Goal: Transaction & Acquisition: Subscribe to service/newsletter

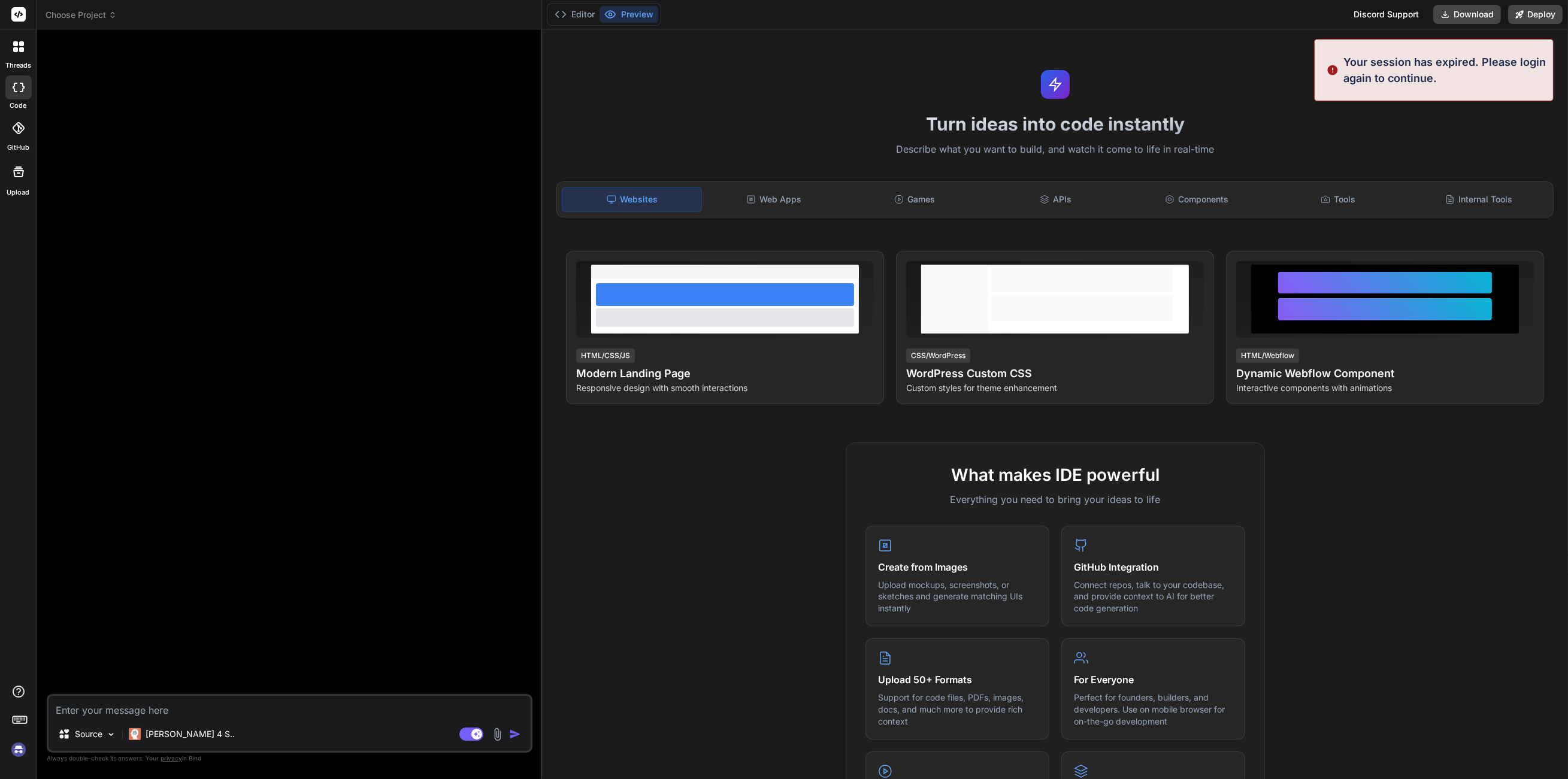
type textarea "x"
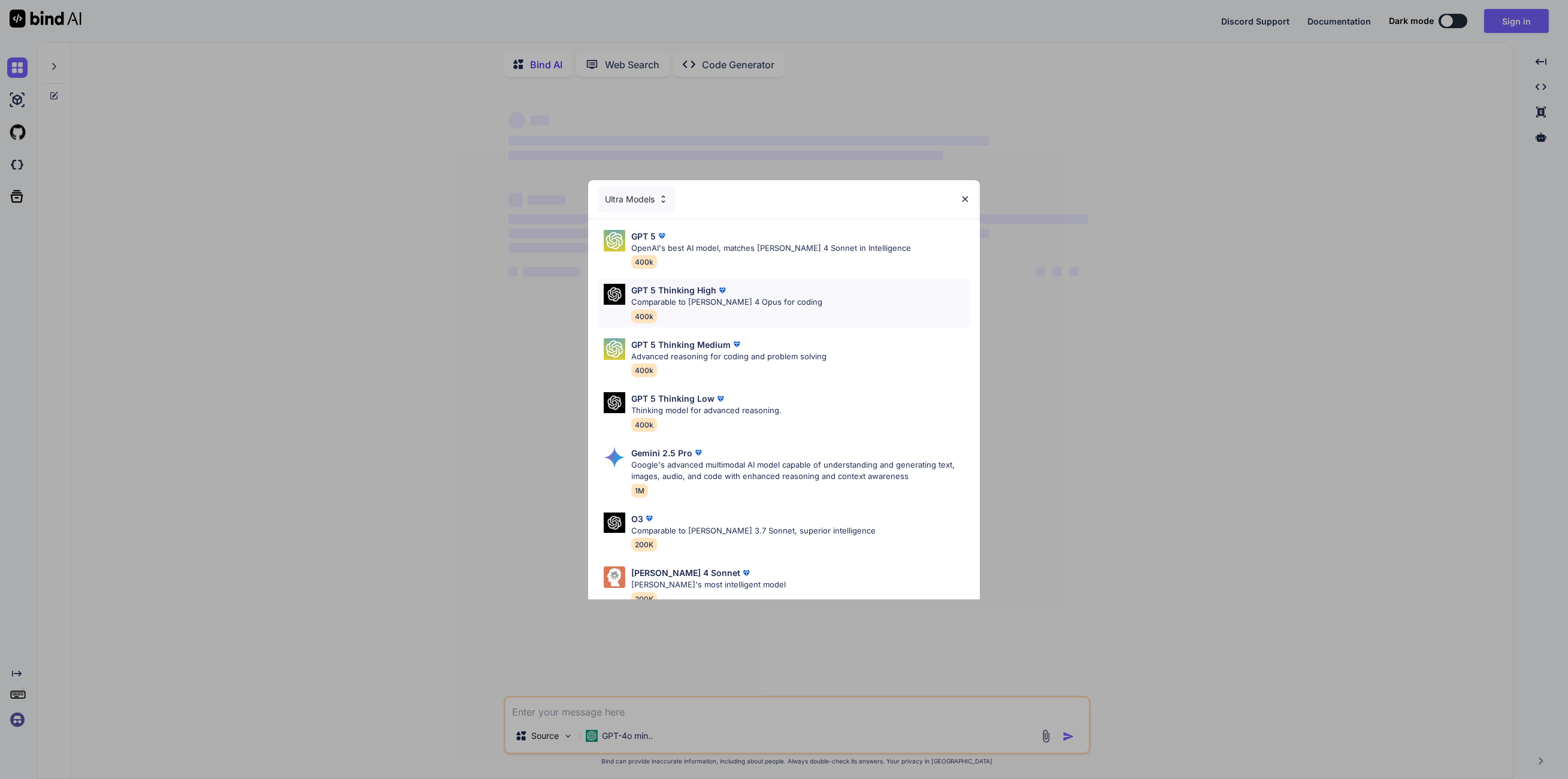
type textarea "x"
click at [637, 204] on div "Ultra Models" at bounding box center [637, 199] width 78 height 26
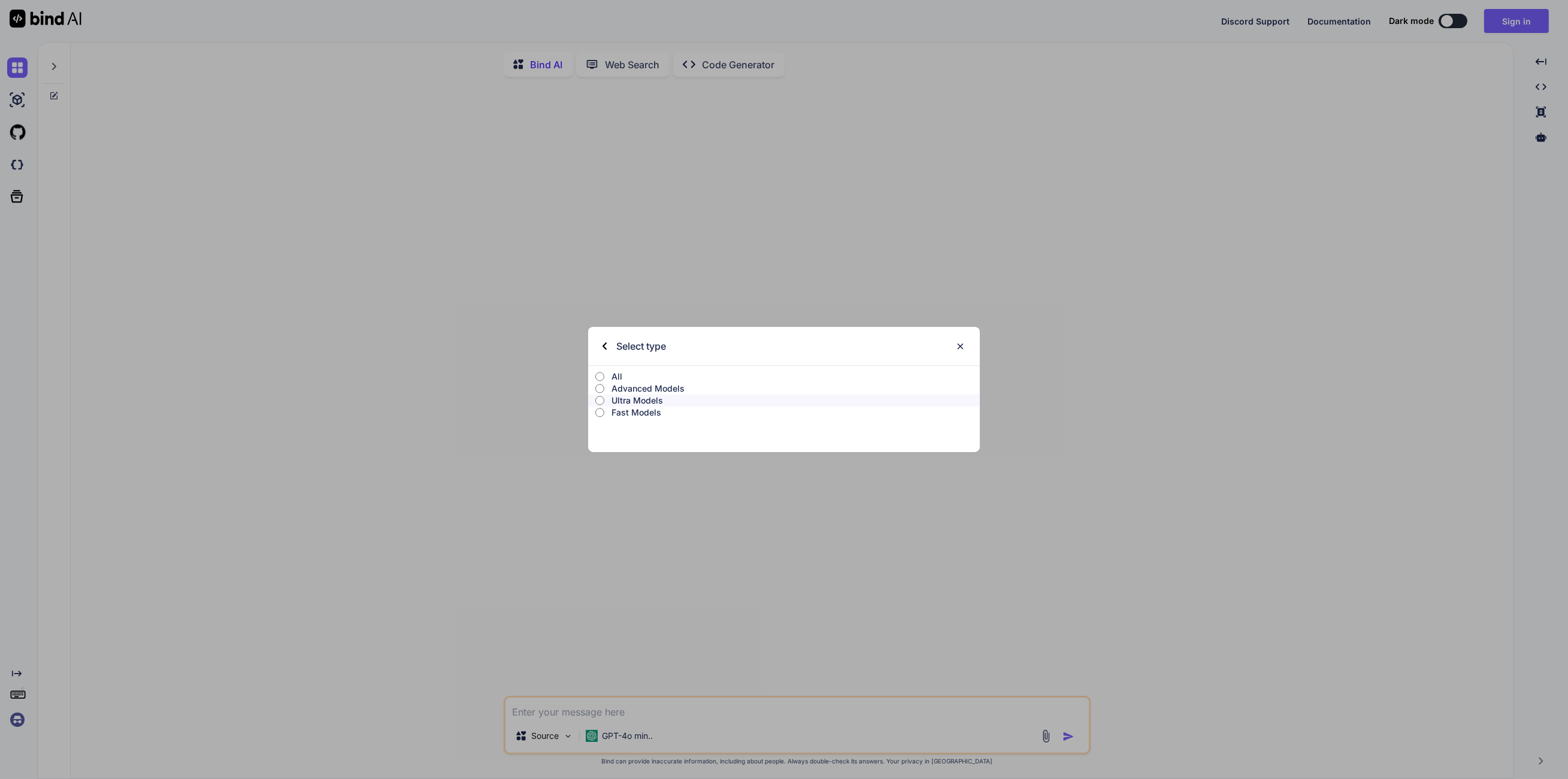
click at [616, 374] on p "All" at bounding box center [796, 377] width 369 height 12
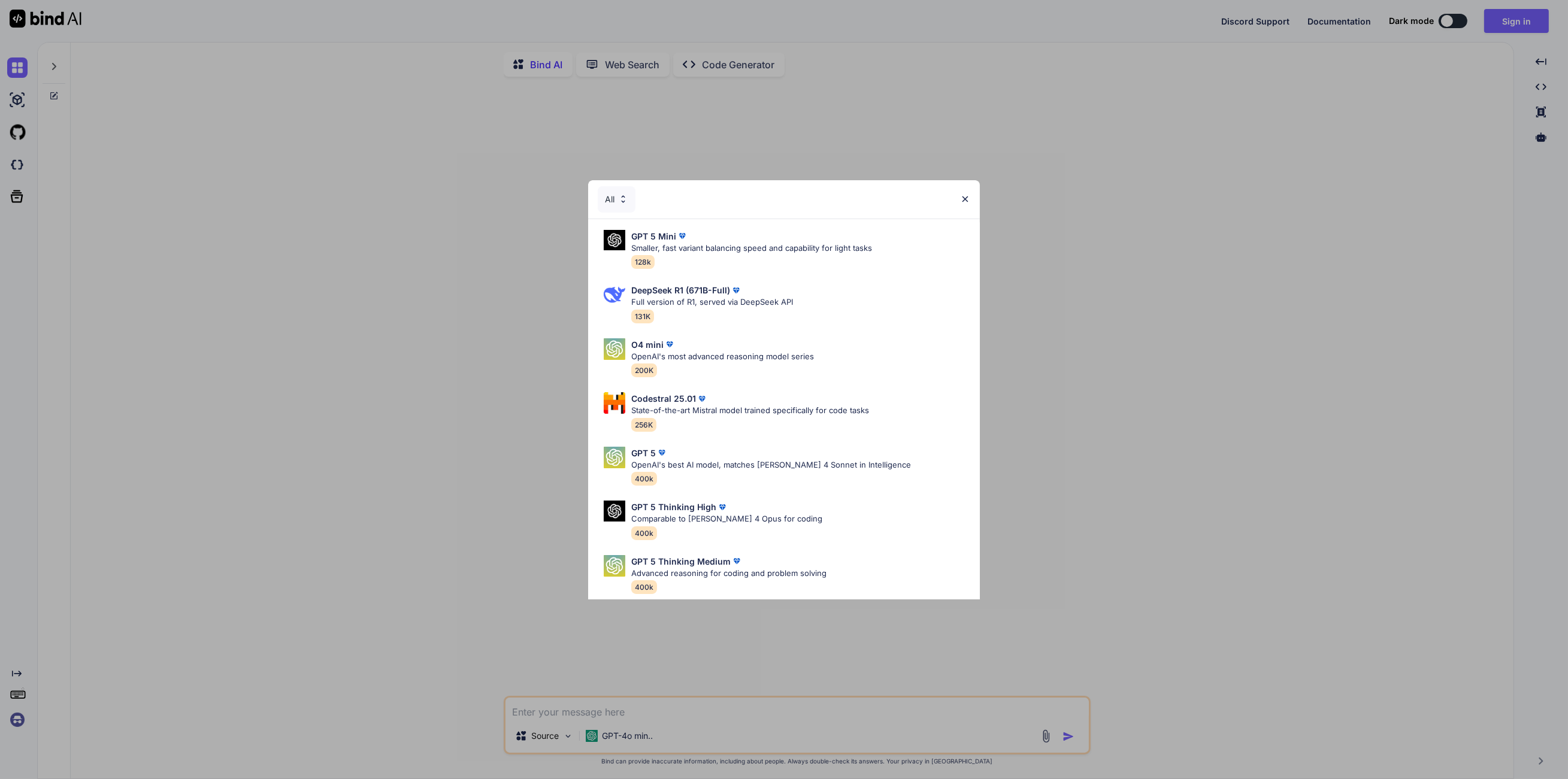
click at [630, 195] on div "All" at bounding box center [617, 199] width 38 height 26
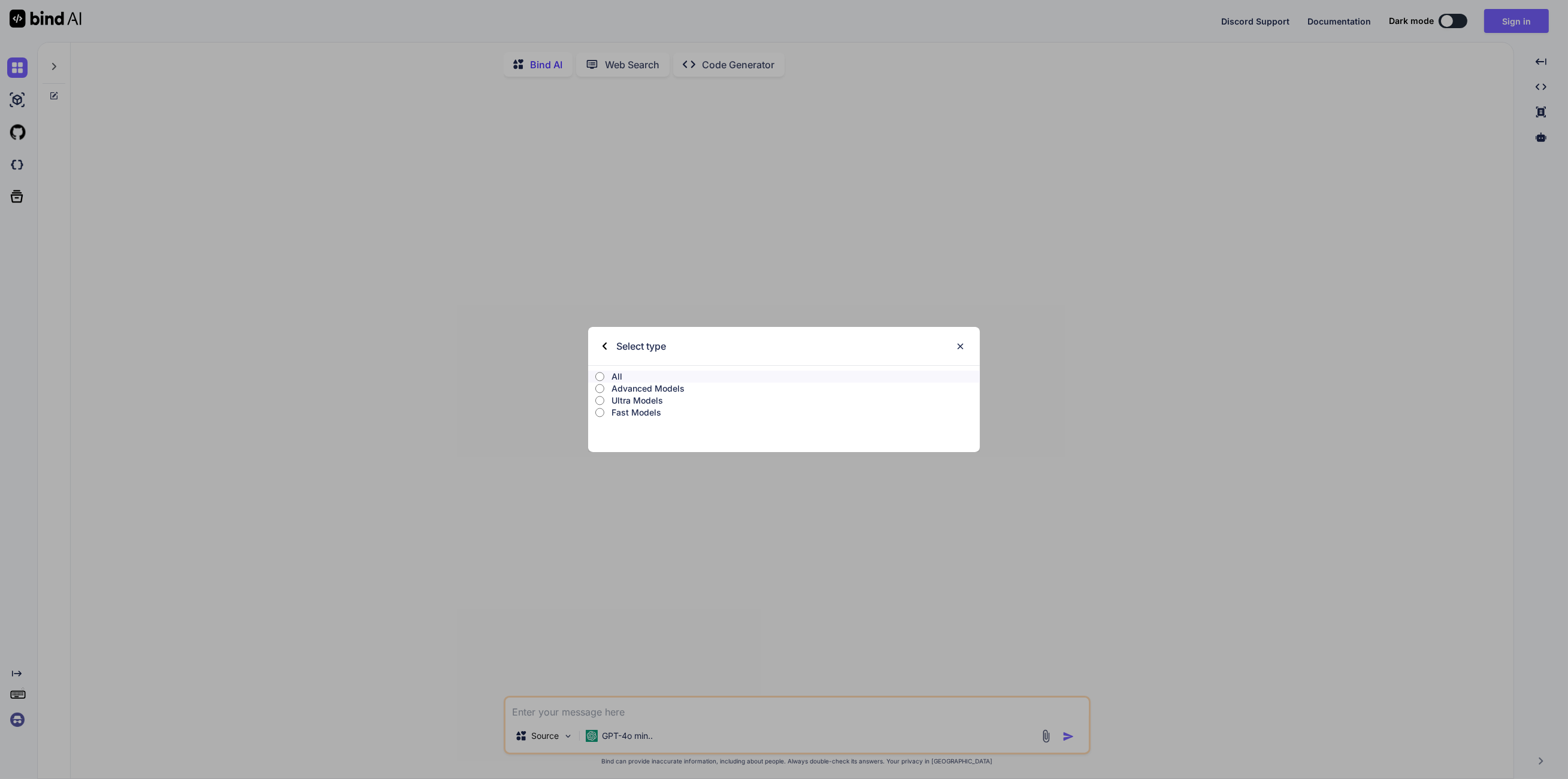
click at [649, 387] on p "Advanced Models" at bounding box center [796, 389] width 369 height 12
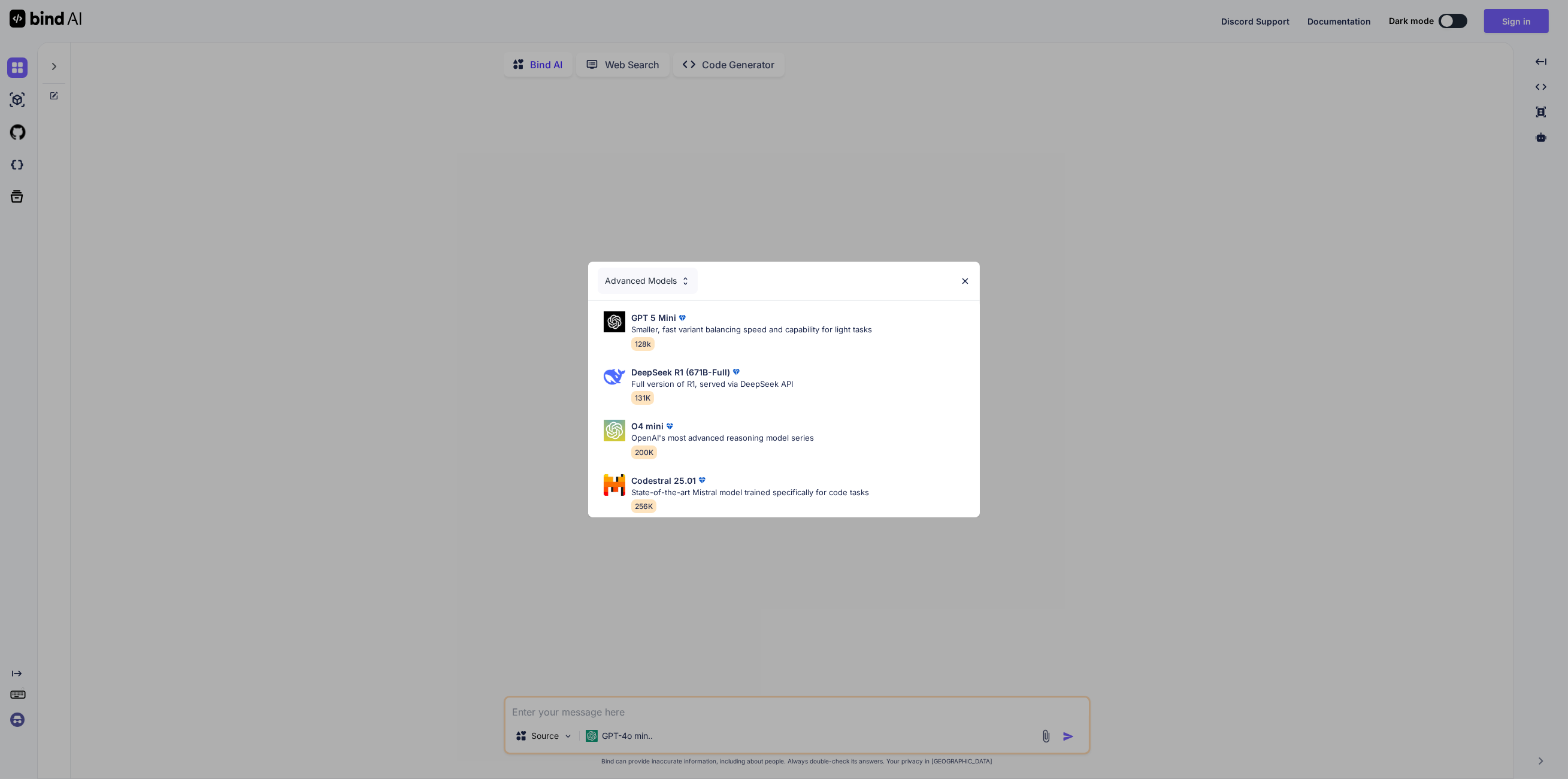
click at [647, 273] on div "Advanced Models" at bounding box center [648, 281] width 100 height 26
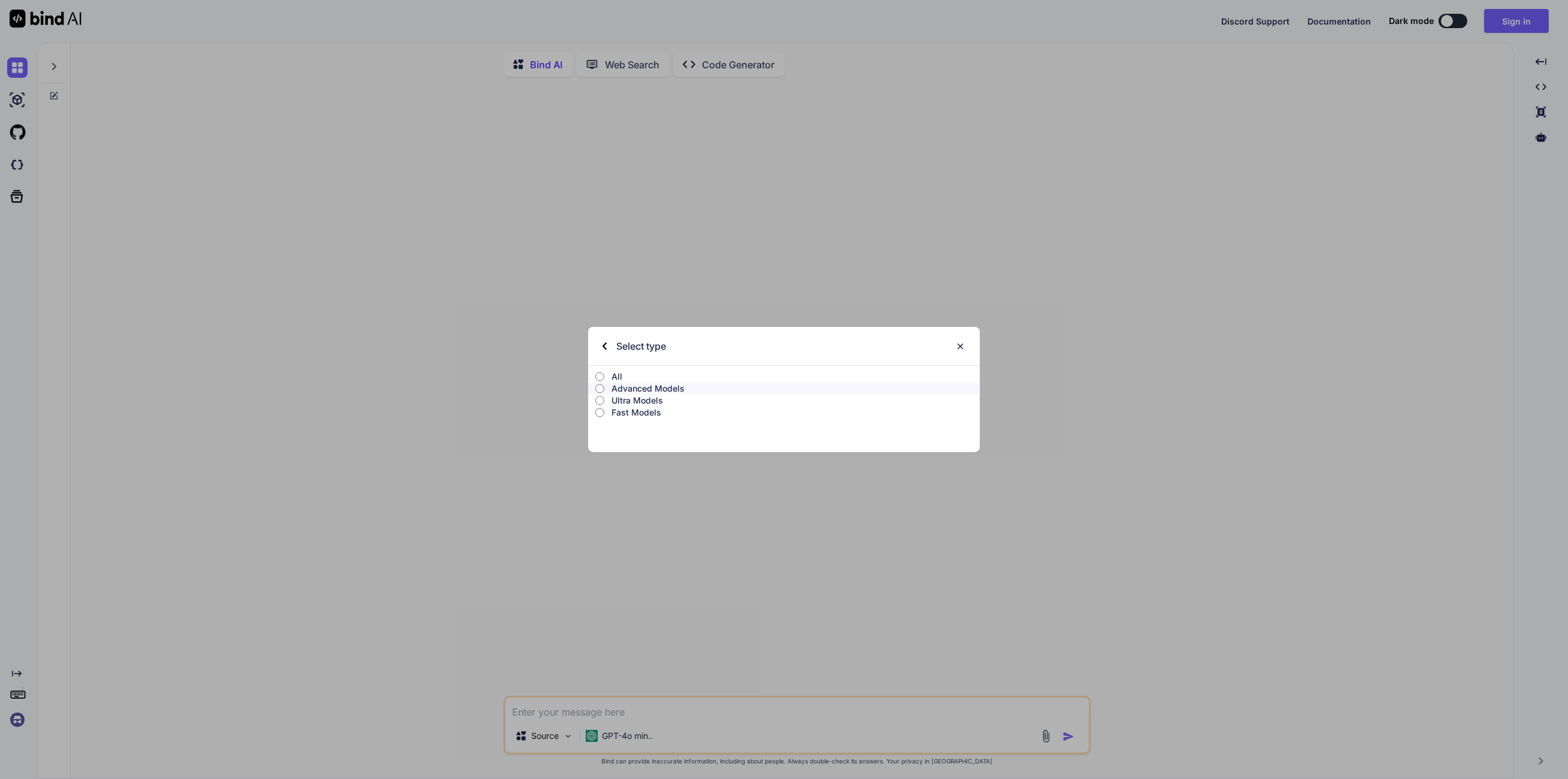
click at [656, 387] on p "Advanced Models" at bounding box center [796, 389] width 369 height 12
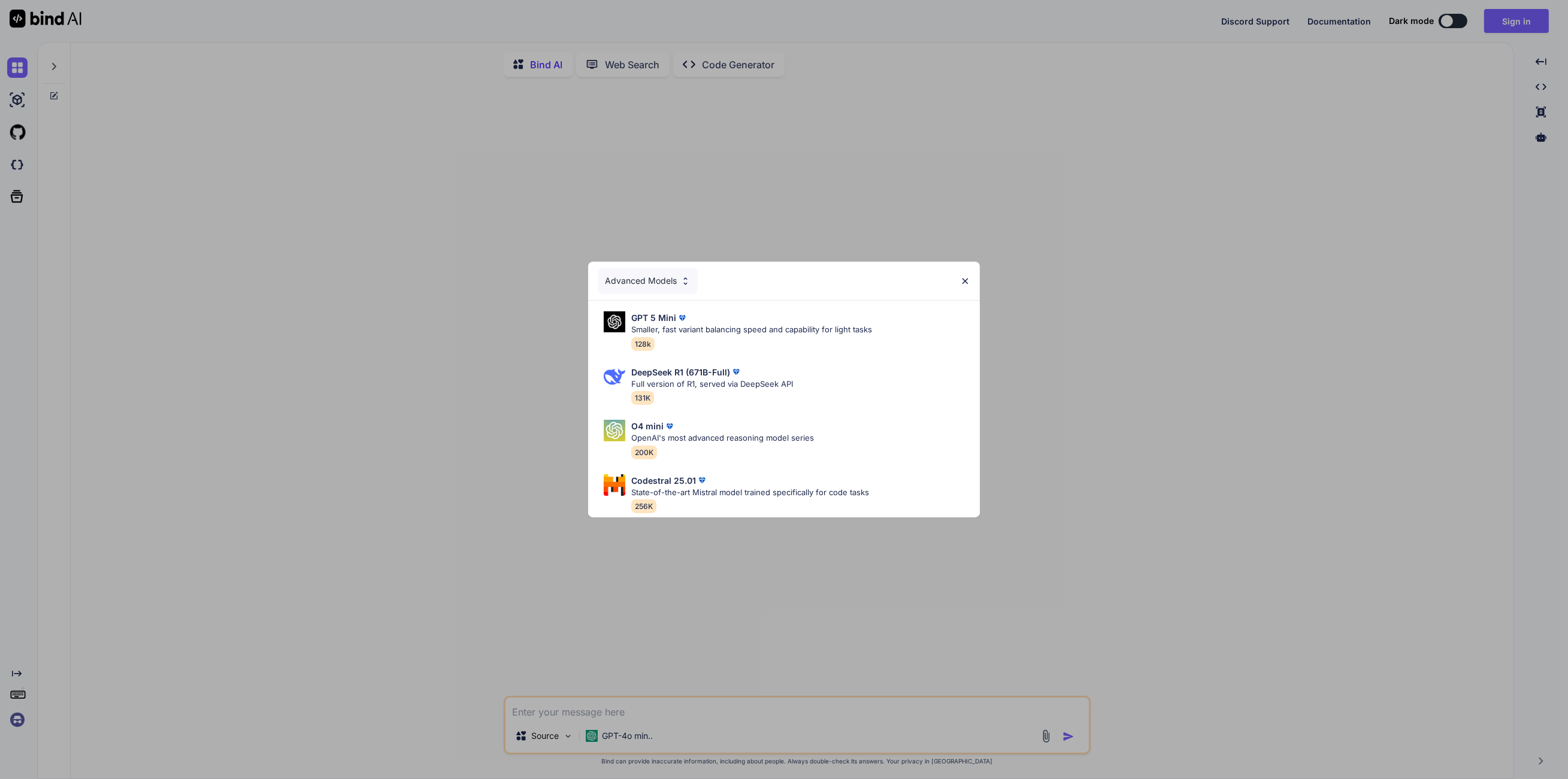
click at [679, 283] on div "Advanced Models" at bounding box center [648, 281] width 100 height 26
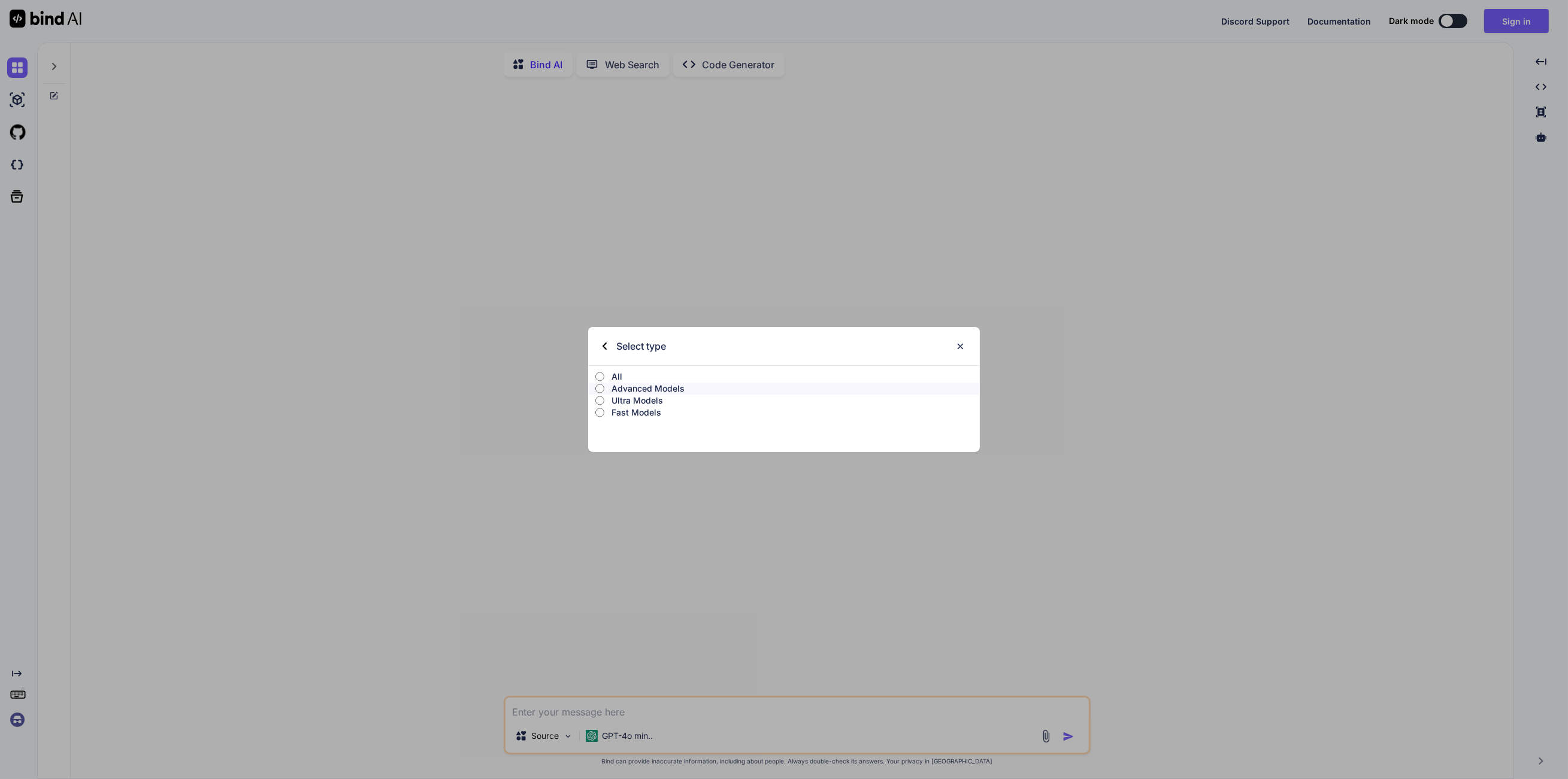
click at [664, 398] on p "Ultra Models" at bounding box center [796, 401] width 369 height 12
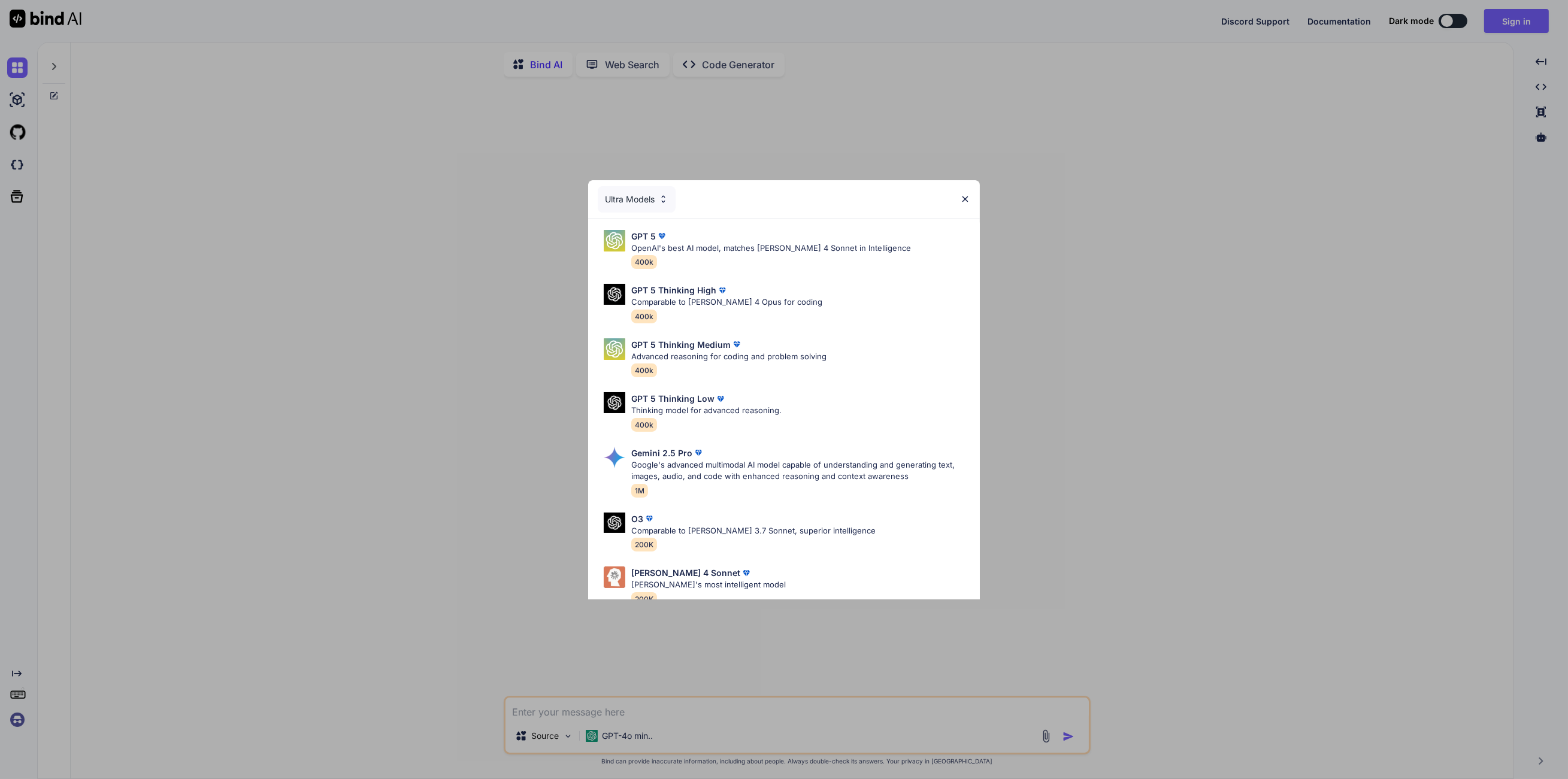
scroll to position [72, 0]
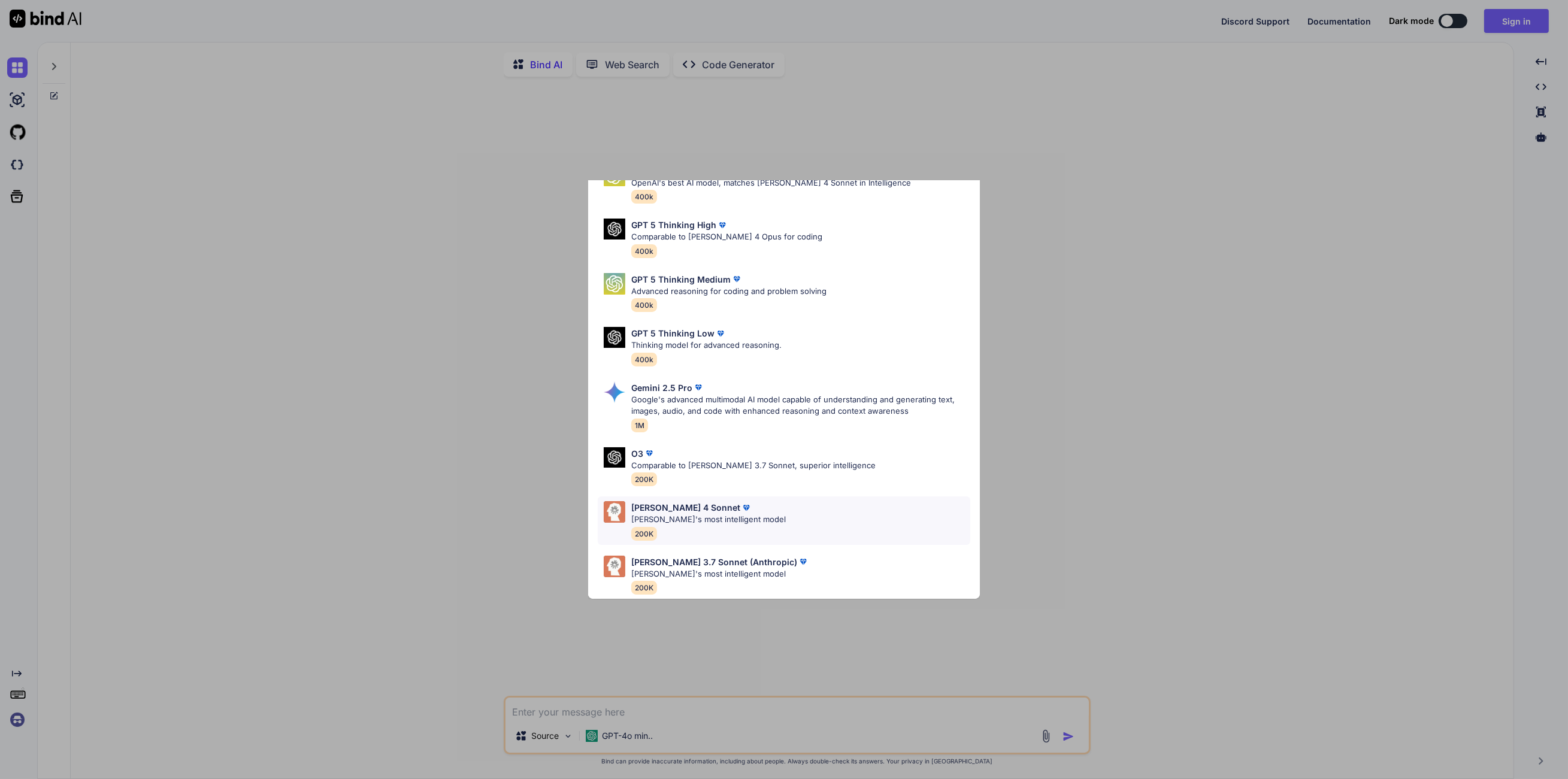
click at [713, 521] on div "[PERSON_NAME] 4 Sonnet [PERSON_NAME]'s most intelligent model 200K" at bounding box center [709, 521] width 154 height 39
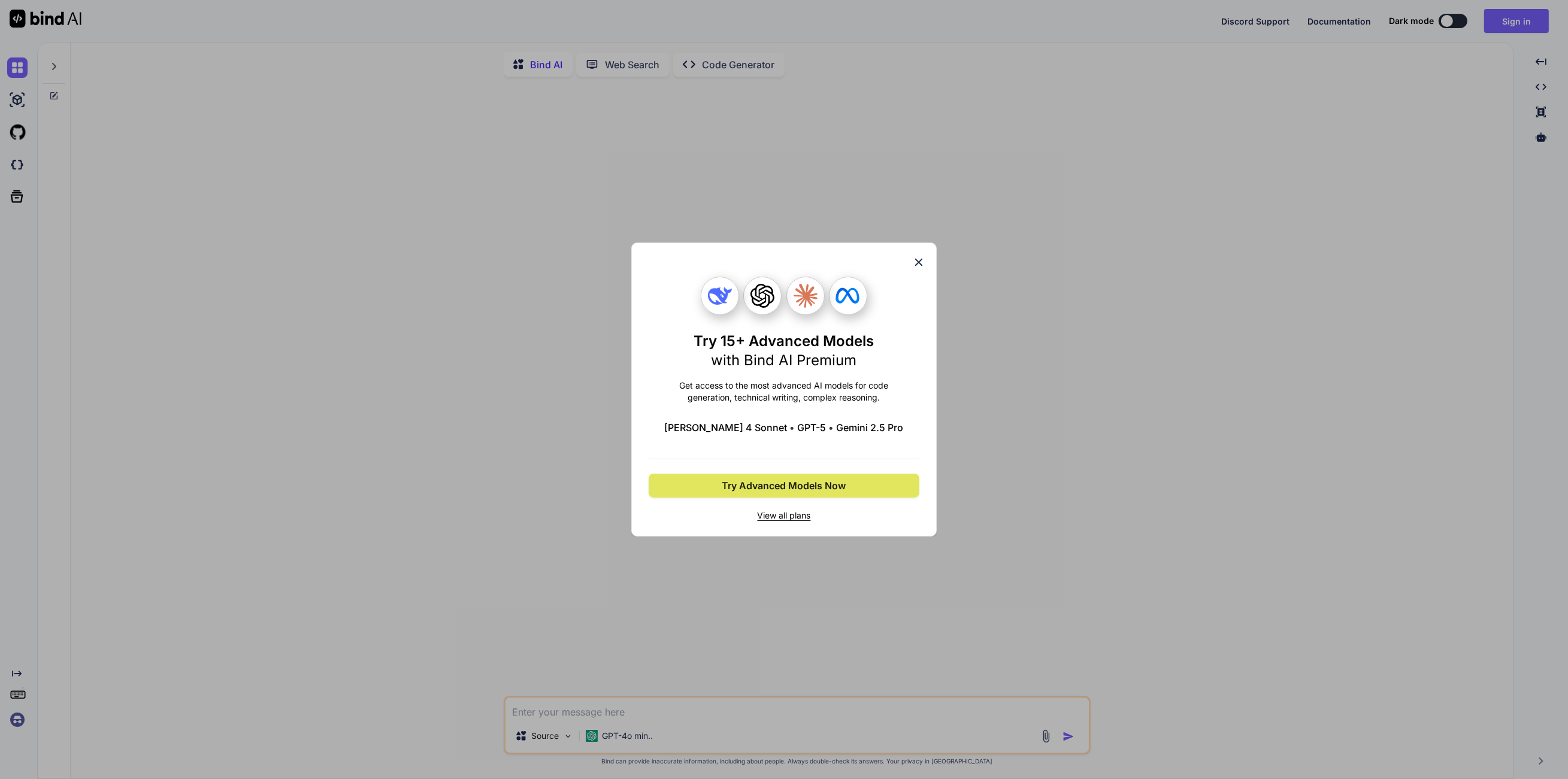
click at [819, 493] on button "Try Advanced Models Now" at bounding box center [784, 485] width 271 height 24
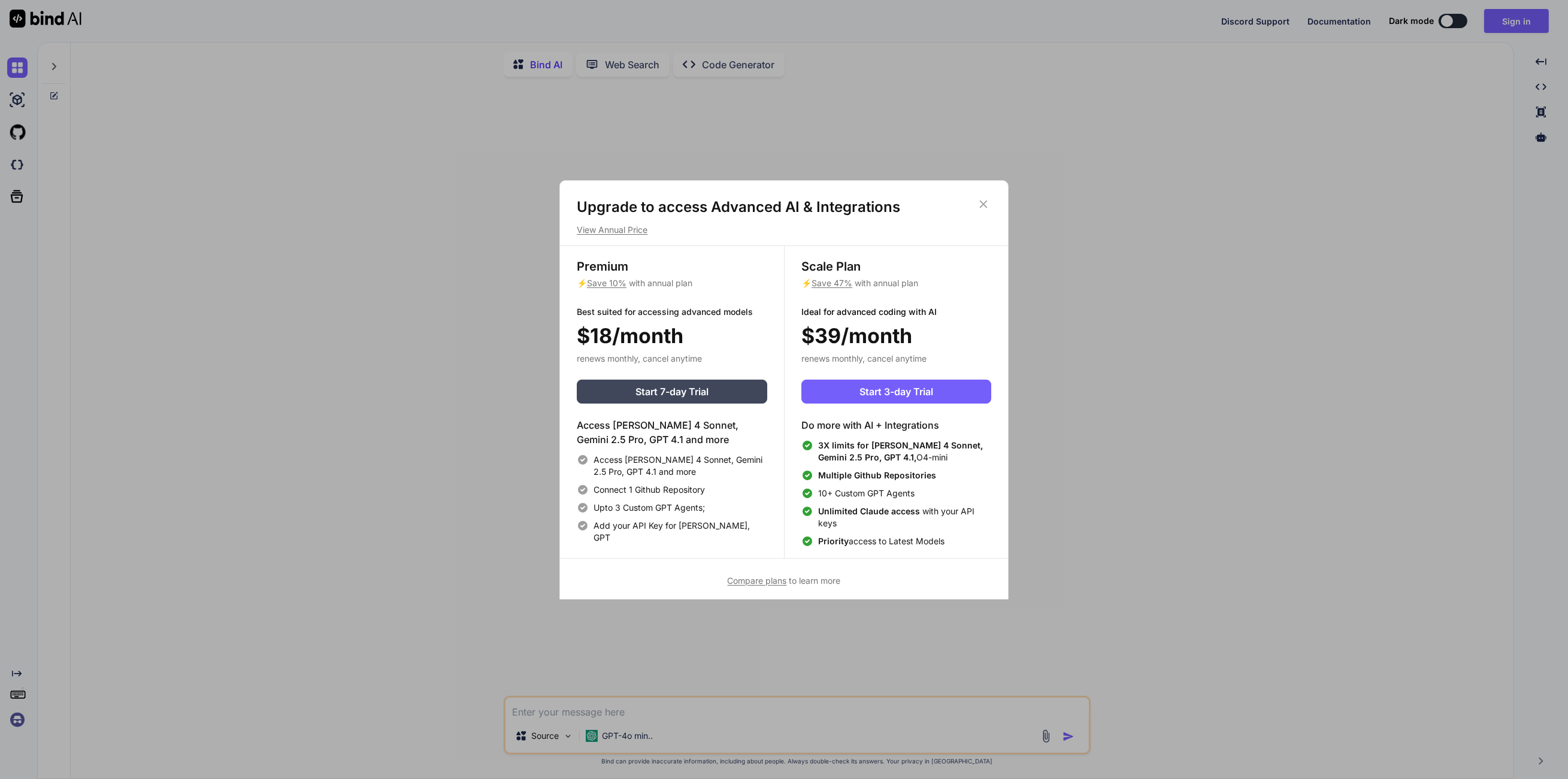
click at [633, 233] on p "View Annual Price" at bounding box center [784, 230] width 415 height 12
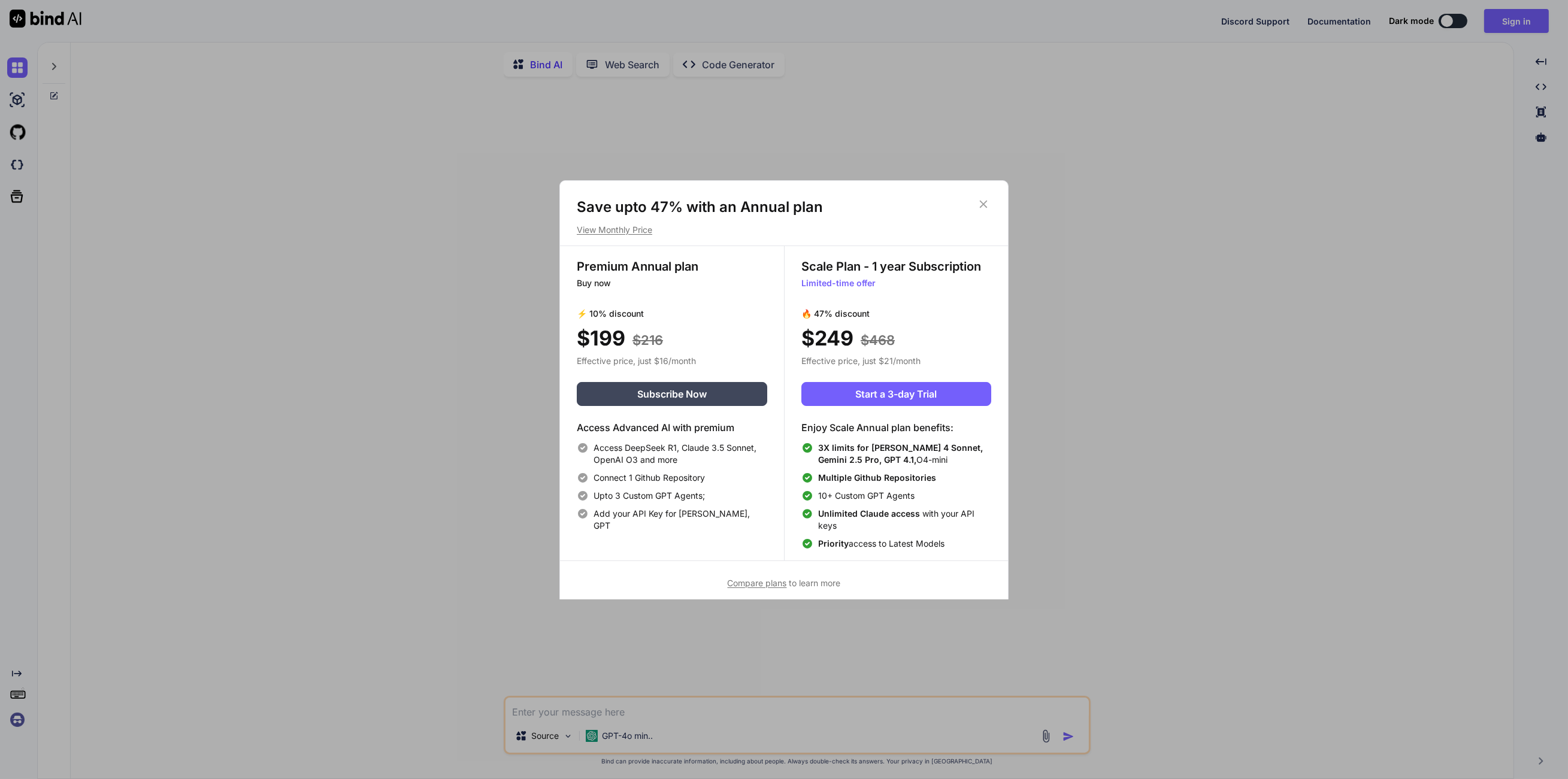
click at [982, 206] on icon at bounding box center [983, 204] width 13 height 13
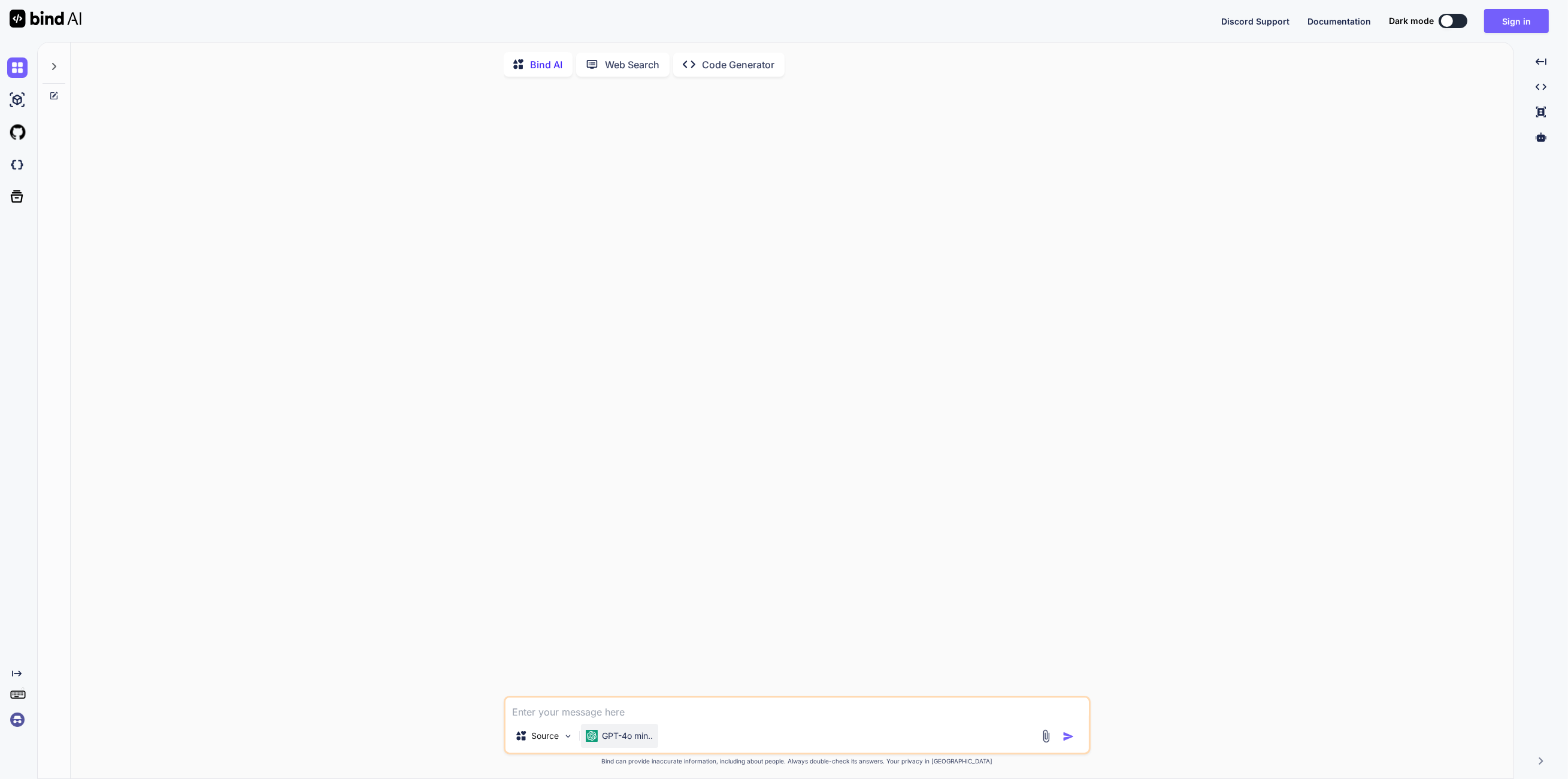
click at [653, 741] on p "GPT-4o min.." at bounding box center [628, 737] width 51 height 12
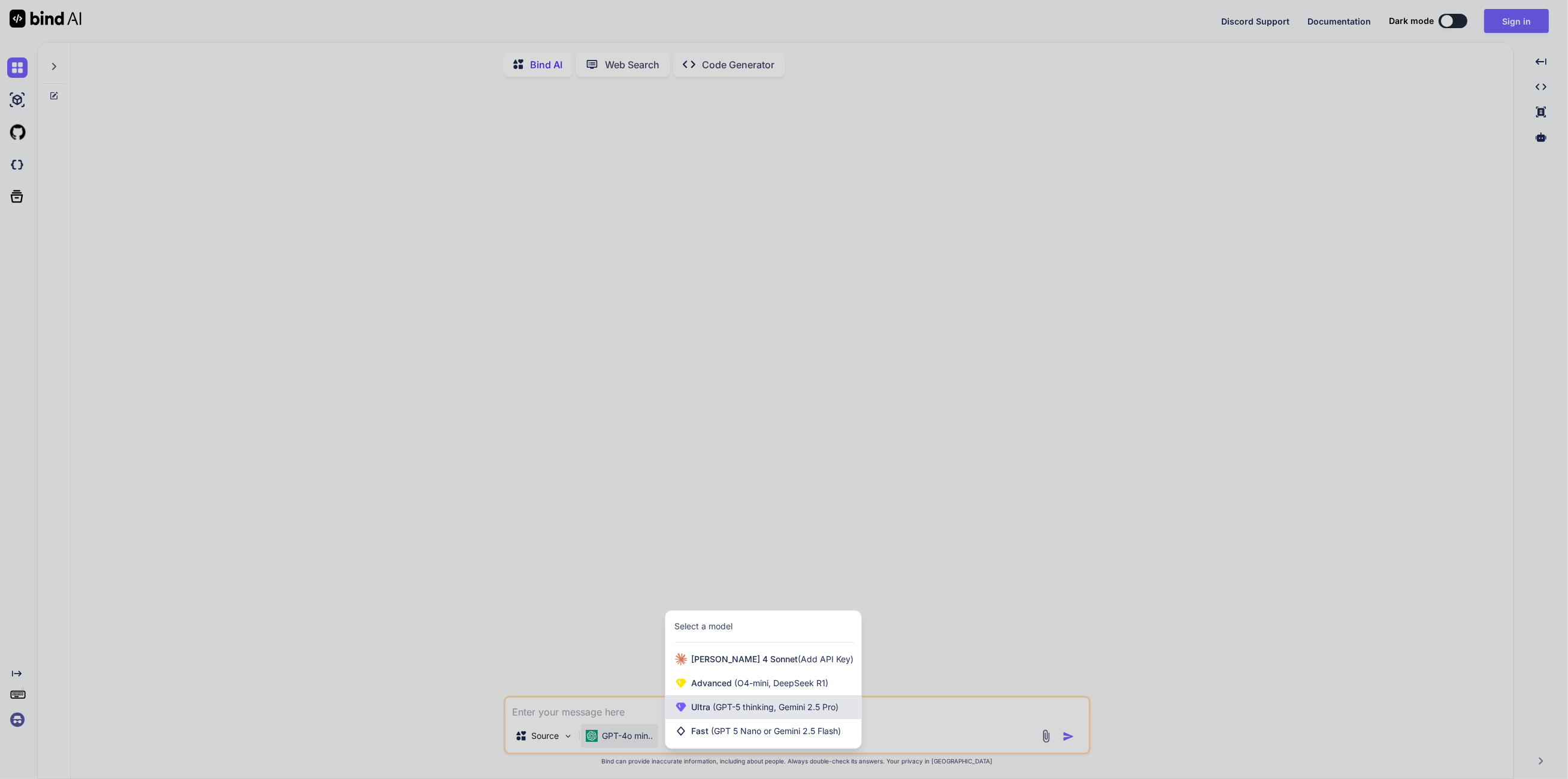
click at [711, 712] on span "(GPT-5 thinking, Gemini 2.5 Pro)" at bounding box center [775, 708] width 128 height 11
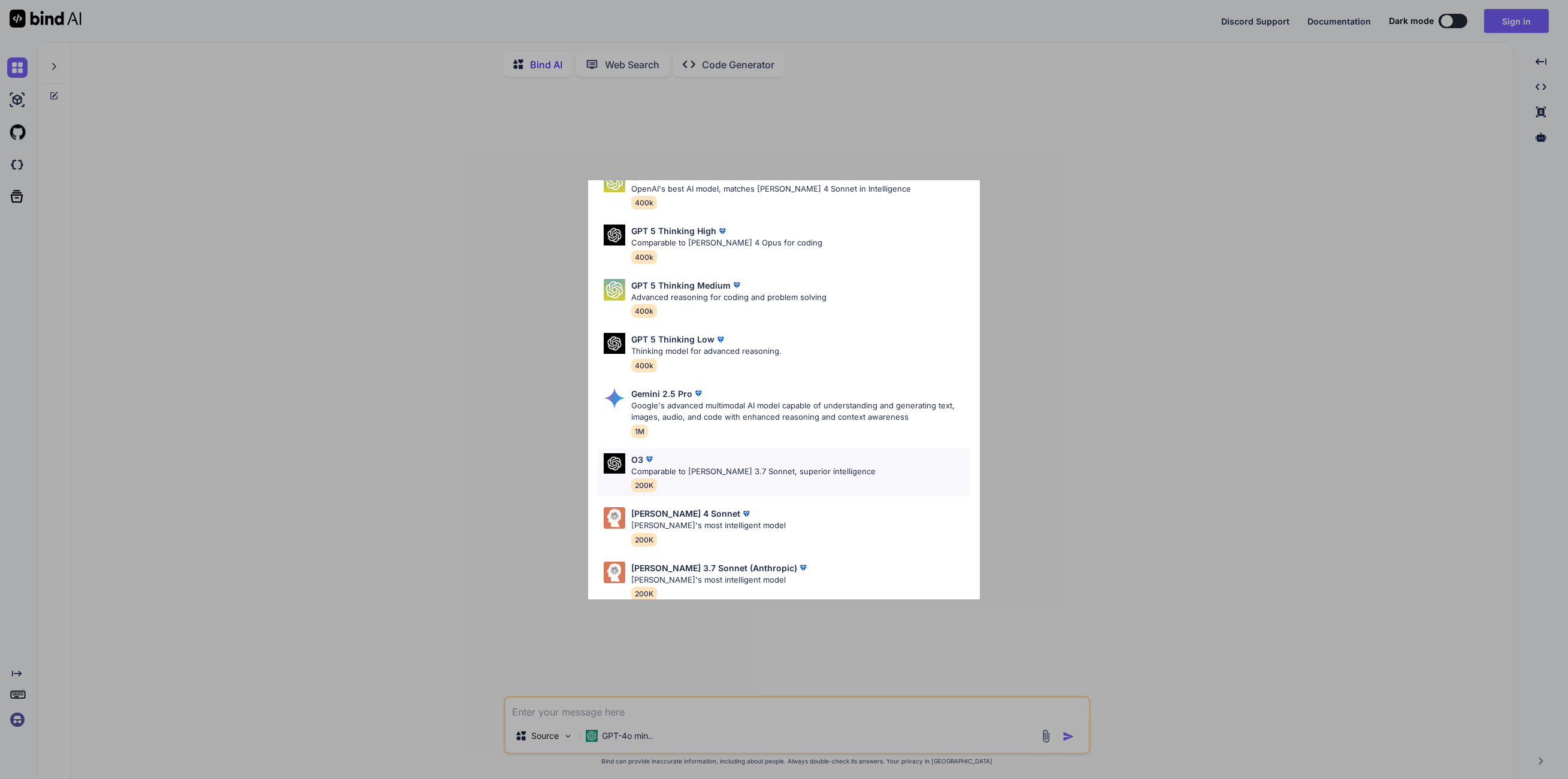
scroll to position [52, 0]
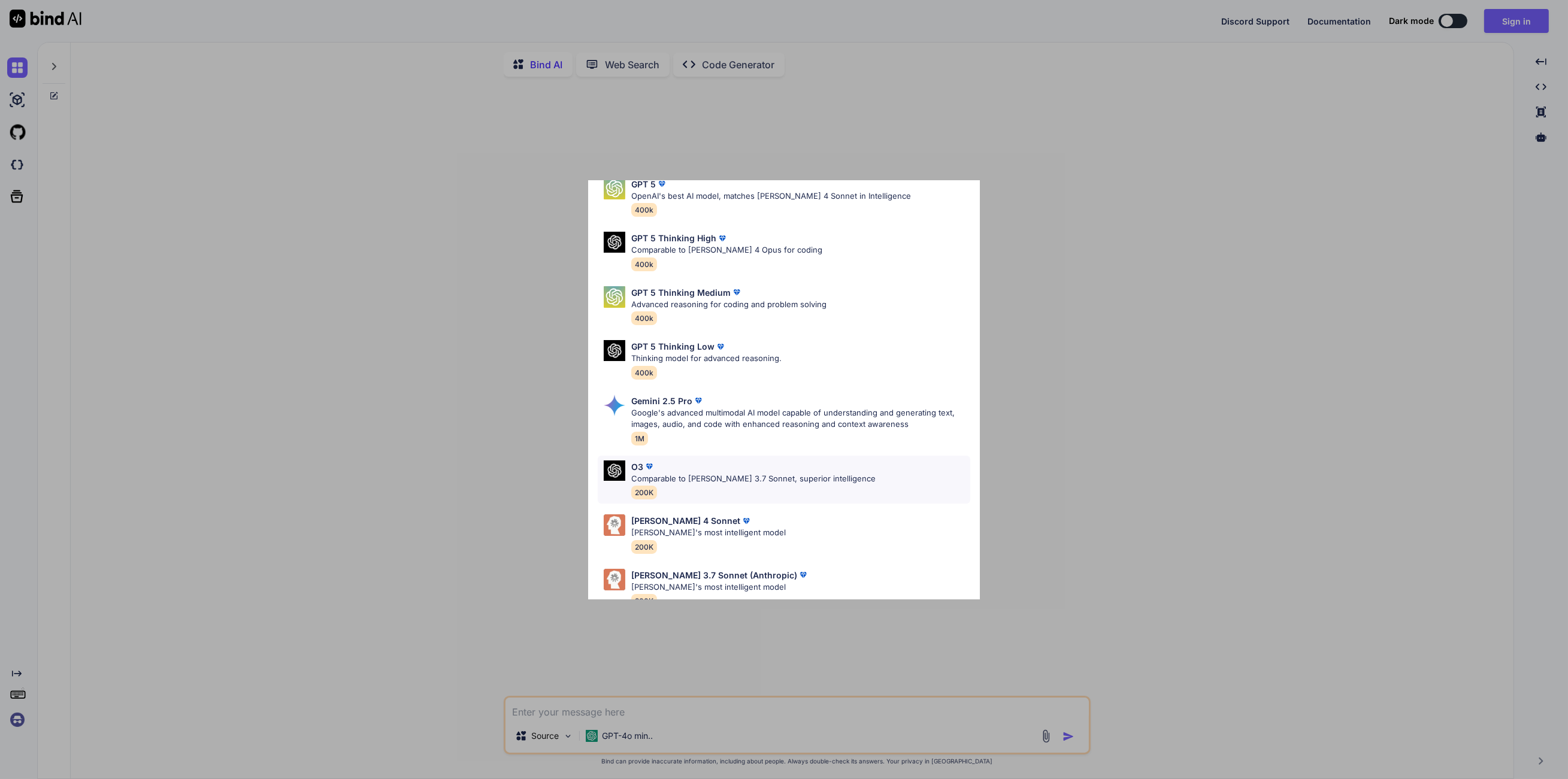
click at [782, 461] on div "O3" at bounding box center [754, 467] width 244 height 12
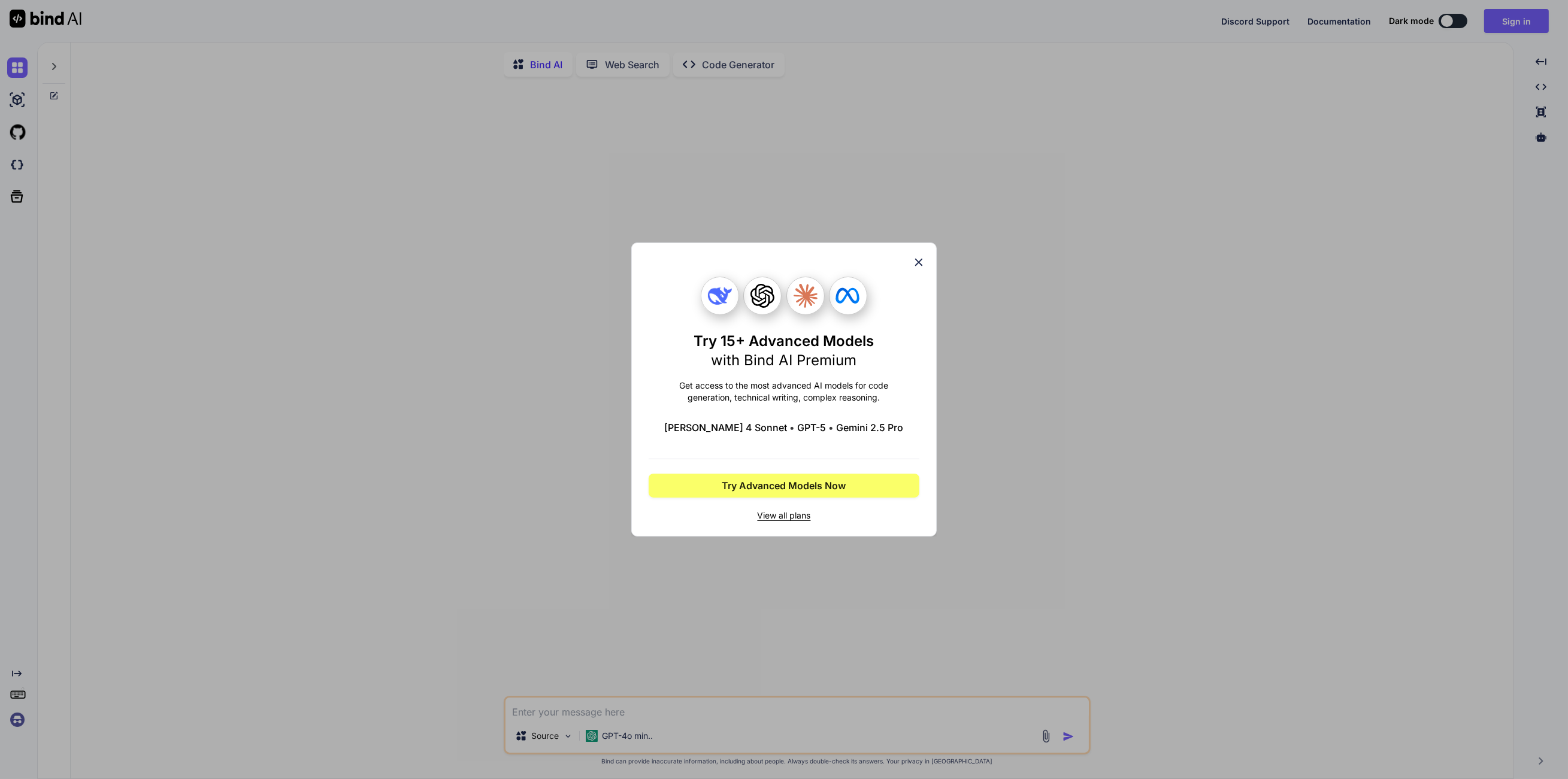
click at [919, 259] on icon at bounding box center [919, 262] width 13 height 13
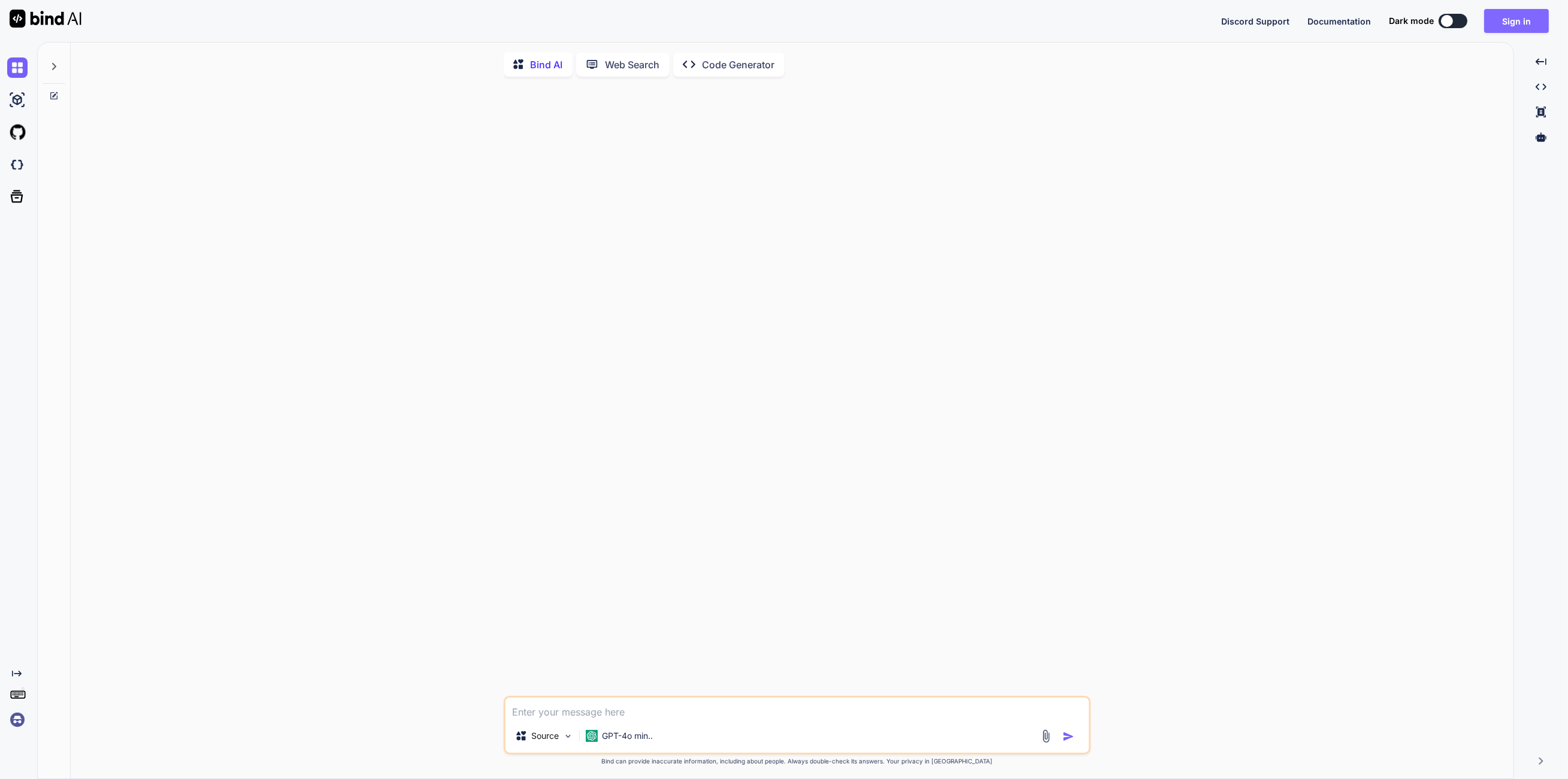
click at [1525, 23] on button "Sign in" at bounding box center [1516, 20] width 64 height 24
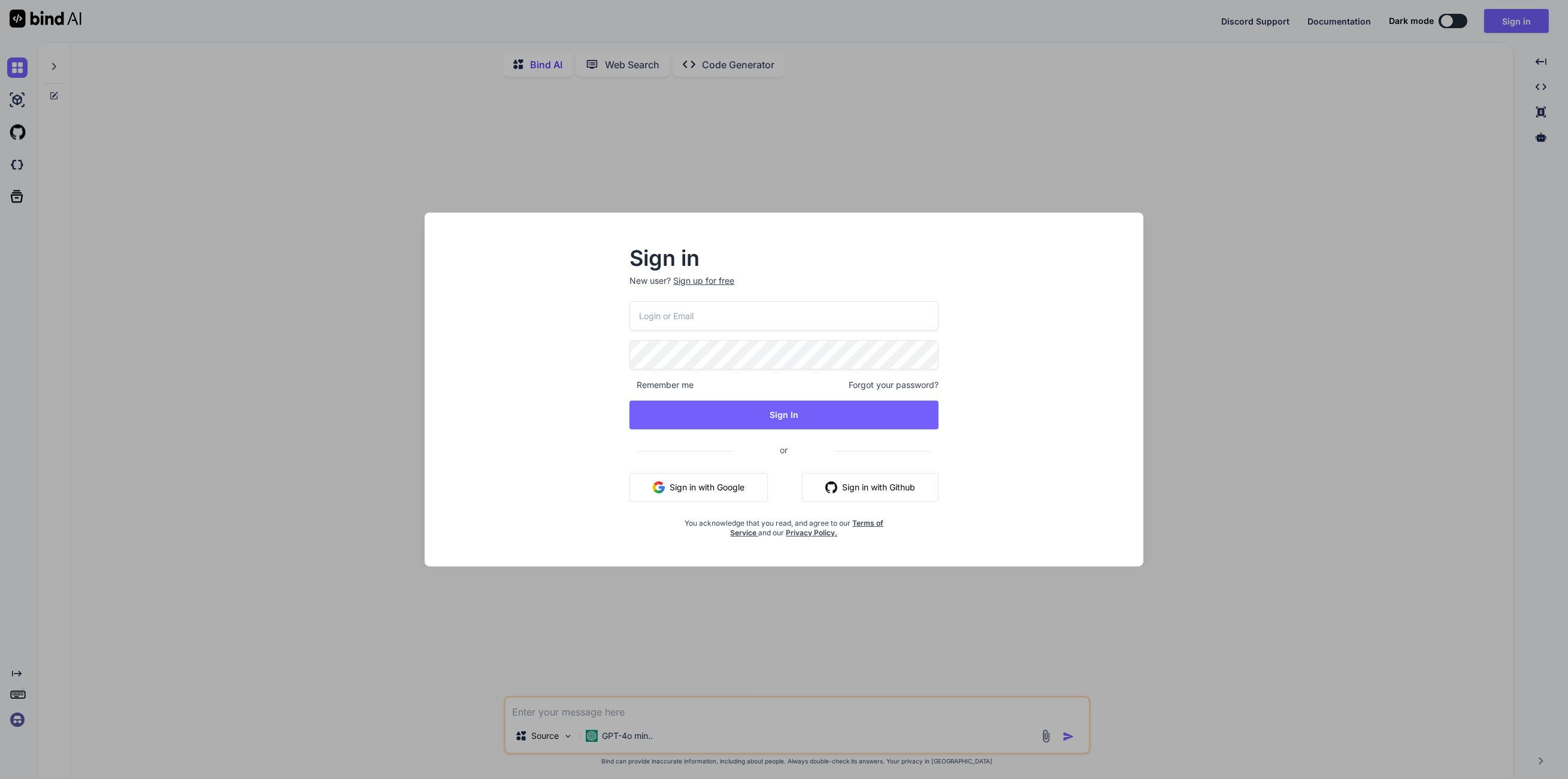
click at [842, 327] on input "email" at bounding box center [784, 315] width 309 height 29
click at [820, 325] on input "email" at bounding box center [784, 315] width 309 height 29
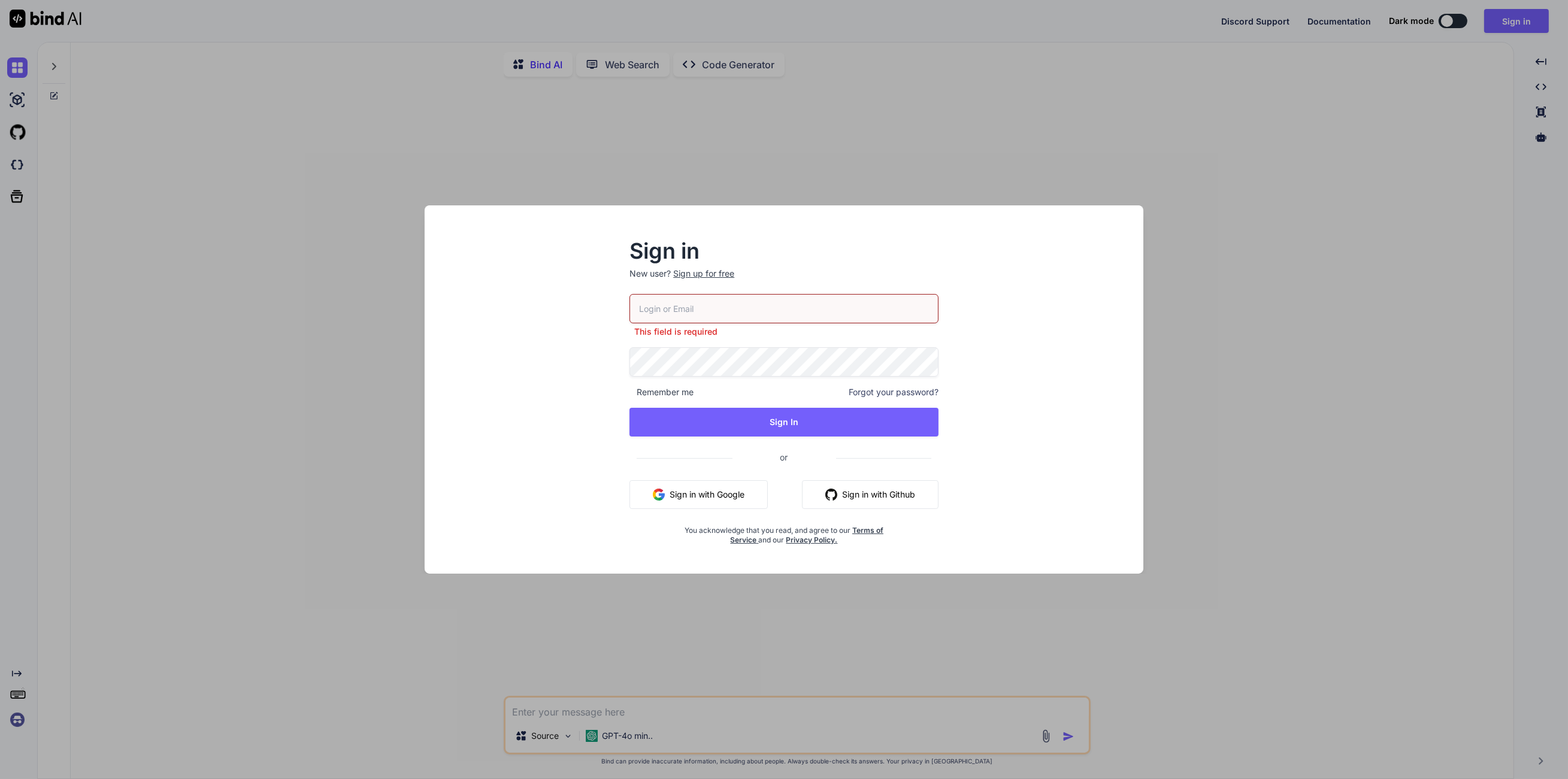
click at [704, 286] on p "New user? Sign up for free" at bounding box center [784, 281] width 309 height 26
click at [709, 273] on div "Sign up for free" at bounding box center [703, 273] width 61 height 12
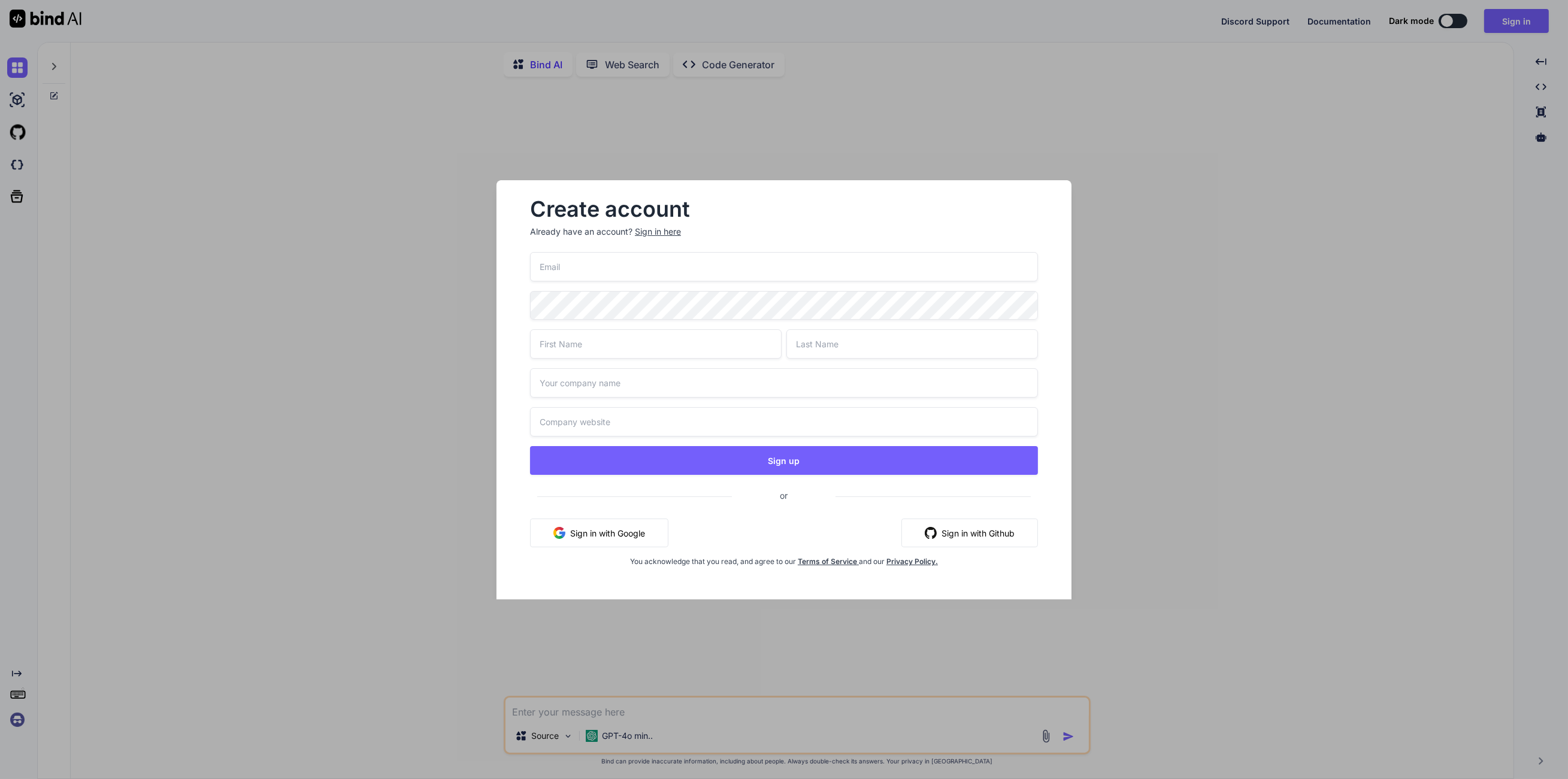
click at [751, 272] on input "email" at bounding box center [784, 266] width 508 height 29
click at [741, 270] on input "email" at bounding box center [784, 266] width 508 height 29
type input "[EMAIL_ADDRESS][DOMAIN_NAME]"
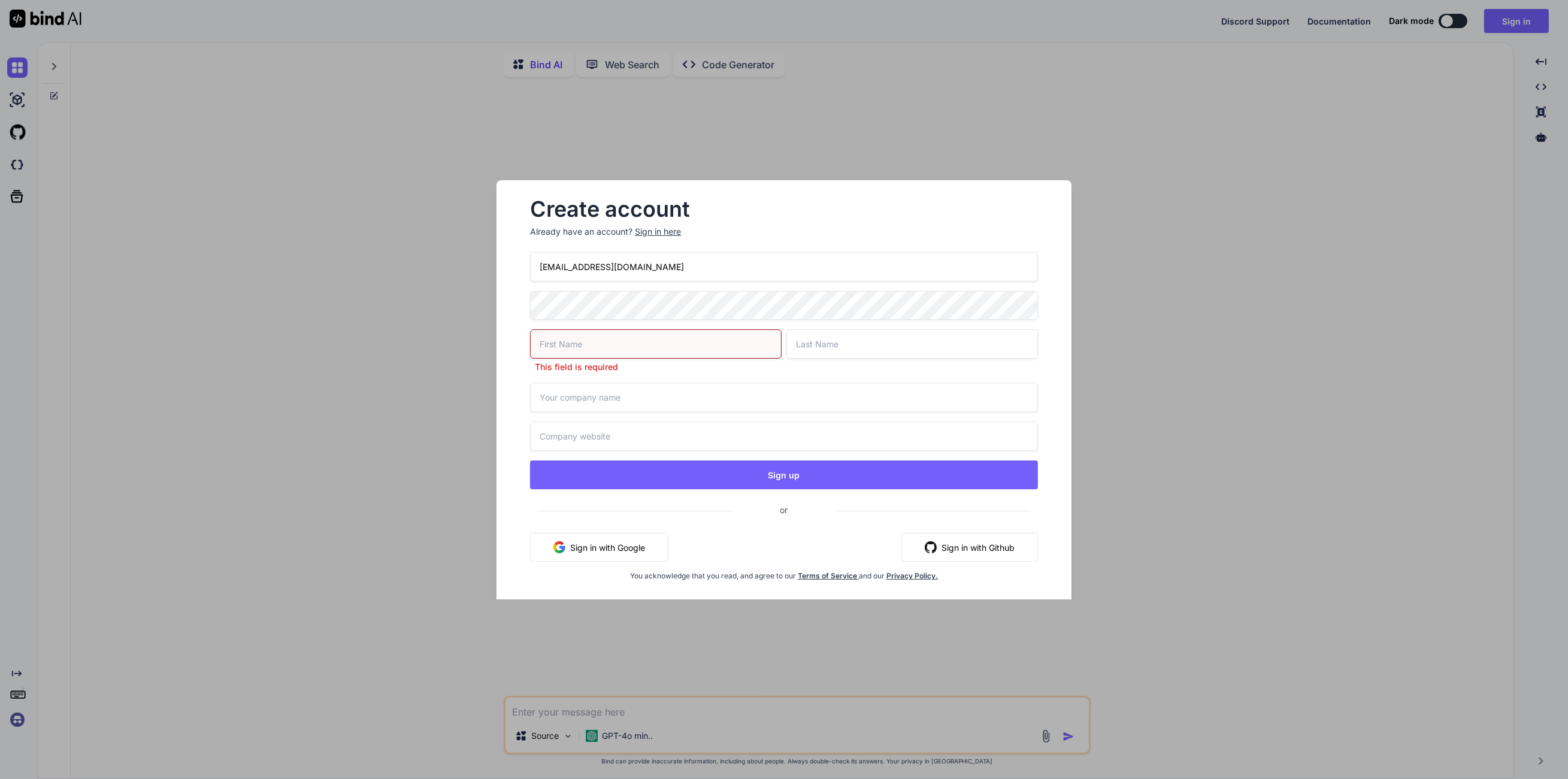
paste input "ttPeNZQ@wW4g"
type input "ttPeNZQ@wW4g"
click at [735, 356] on input "text" at bounding box center [656, 343] width 251 height 29
type input "Toshihiro"
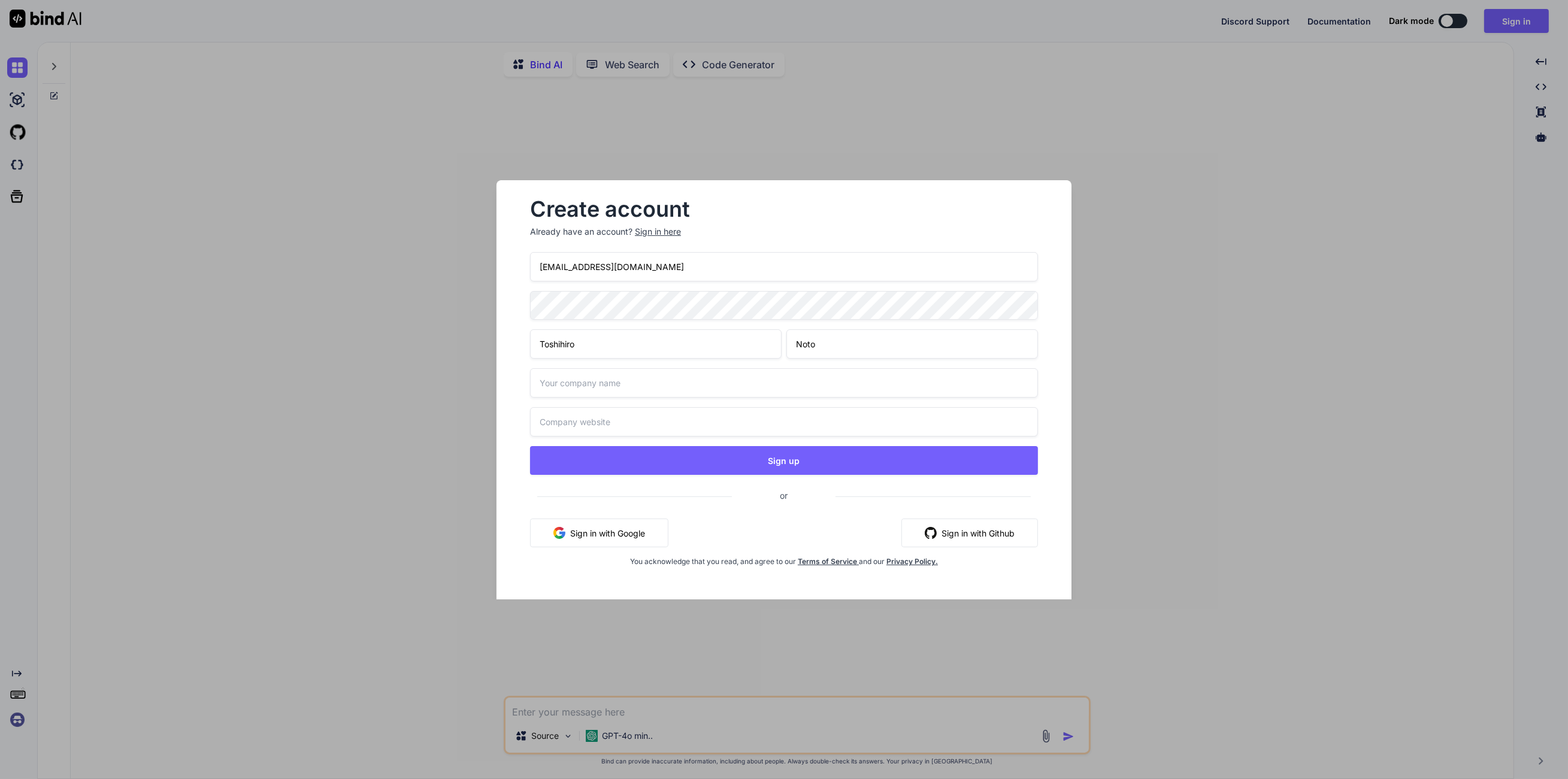
type input "Noto"
type input "Notty"
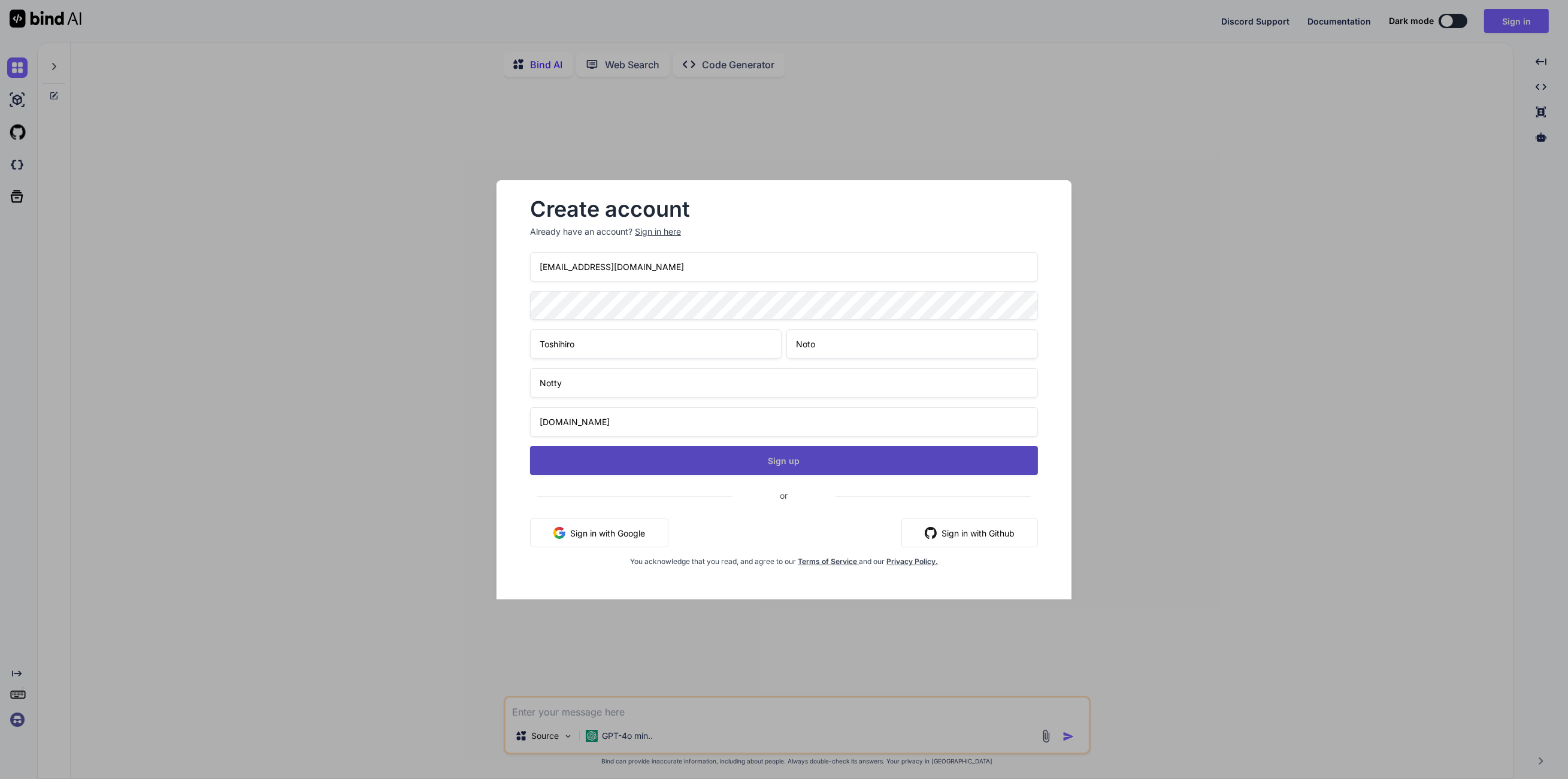
type input "[DOMAIN_NAME]"
click at [789, 461] on button "Sign up" at bounding box center [784, 461] width 508 height 29
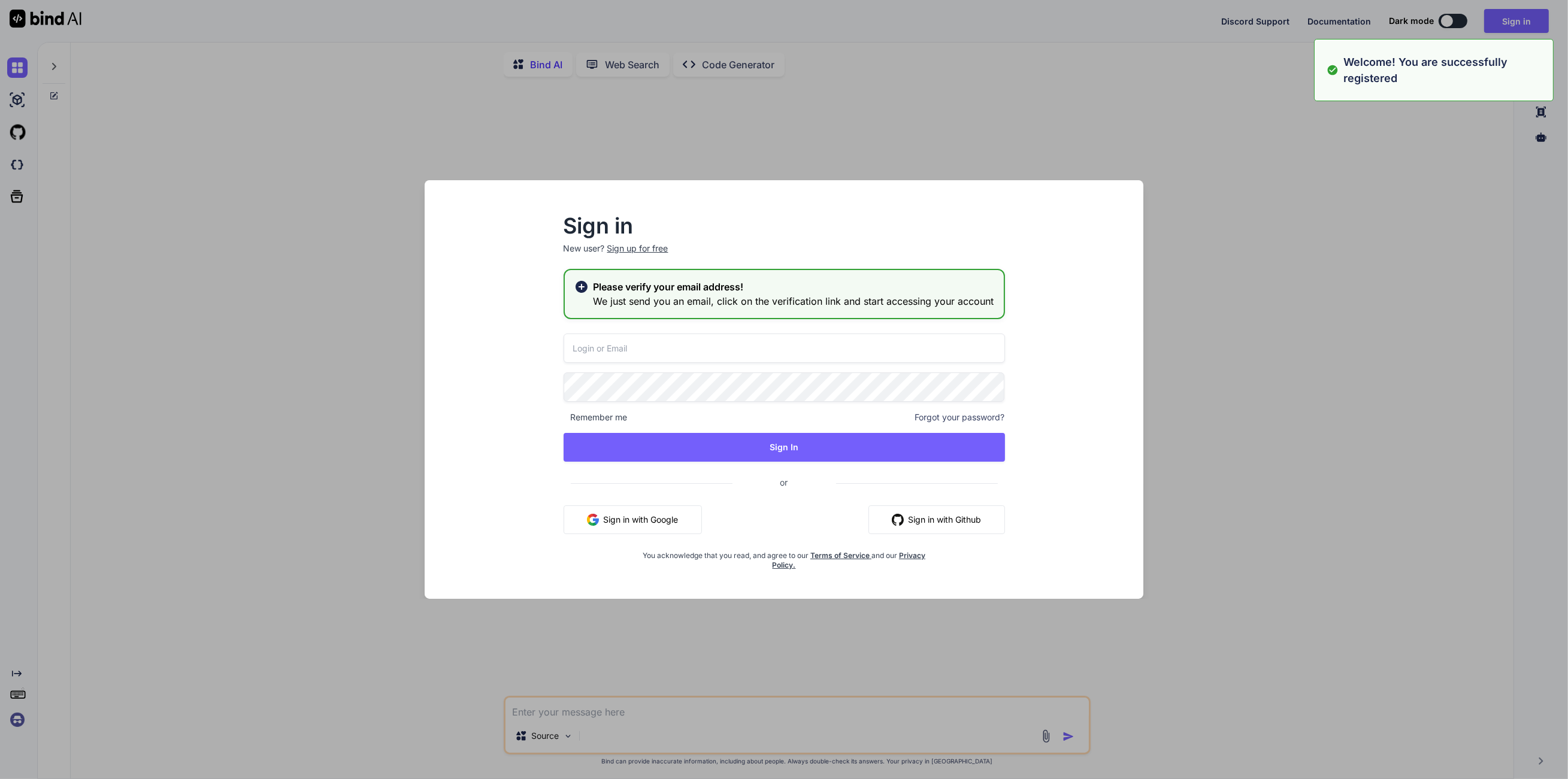
type input "[EMAIL_ADDRESS][DOMAIN_NAME]"
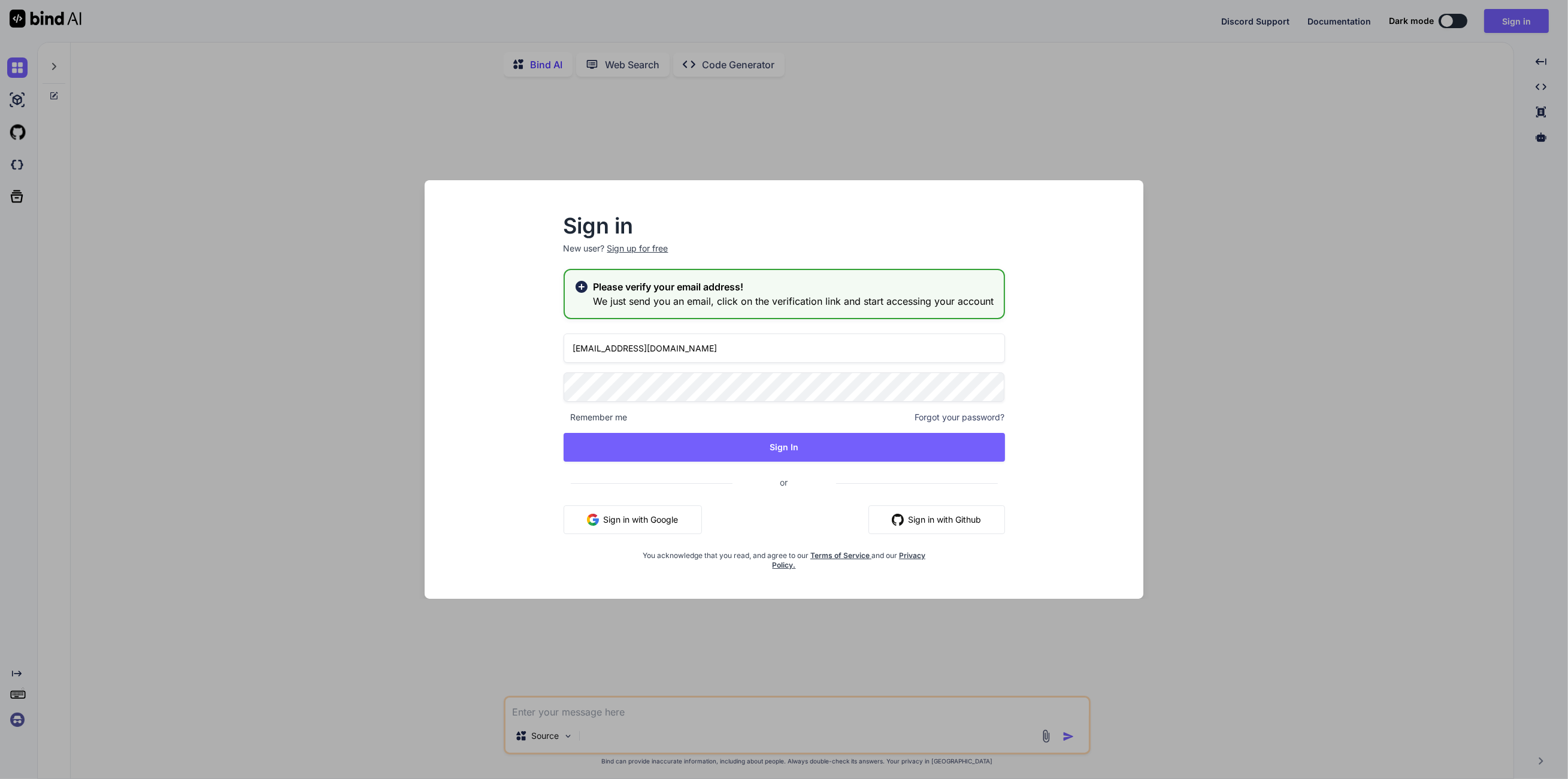
click at [823, 303] on h3 "We just send you an email, click on the verification link and start accessing y…" at bounding box center [794, 301] width 401 height 14
click at [592, 419] on span "Remember me" at bounding box center [596, 417] width 64 height 12
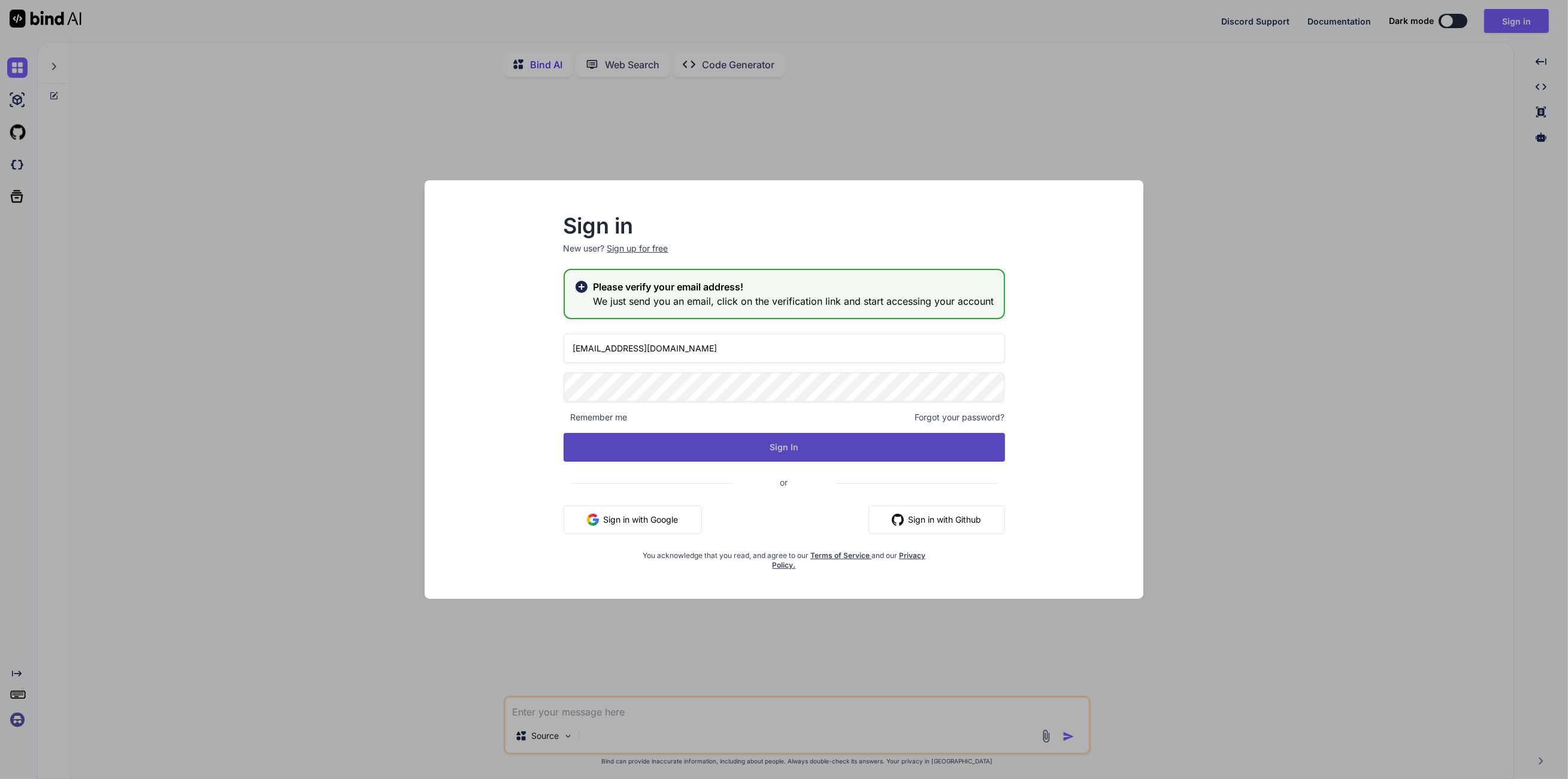
click at [748, 446] on button "Sign In" at bounding box center [784, 447] width 441 height 29
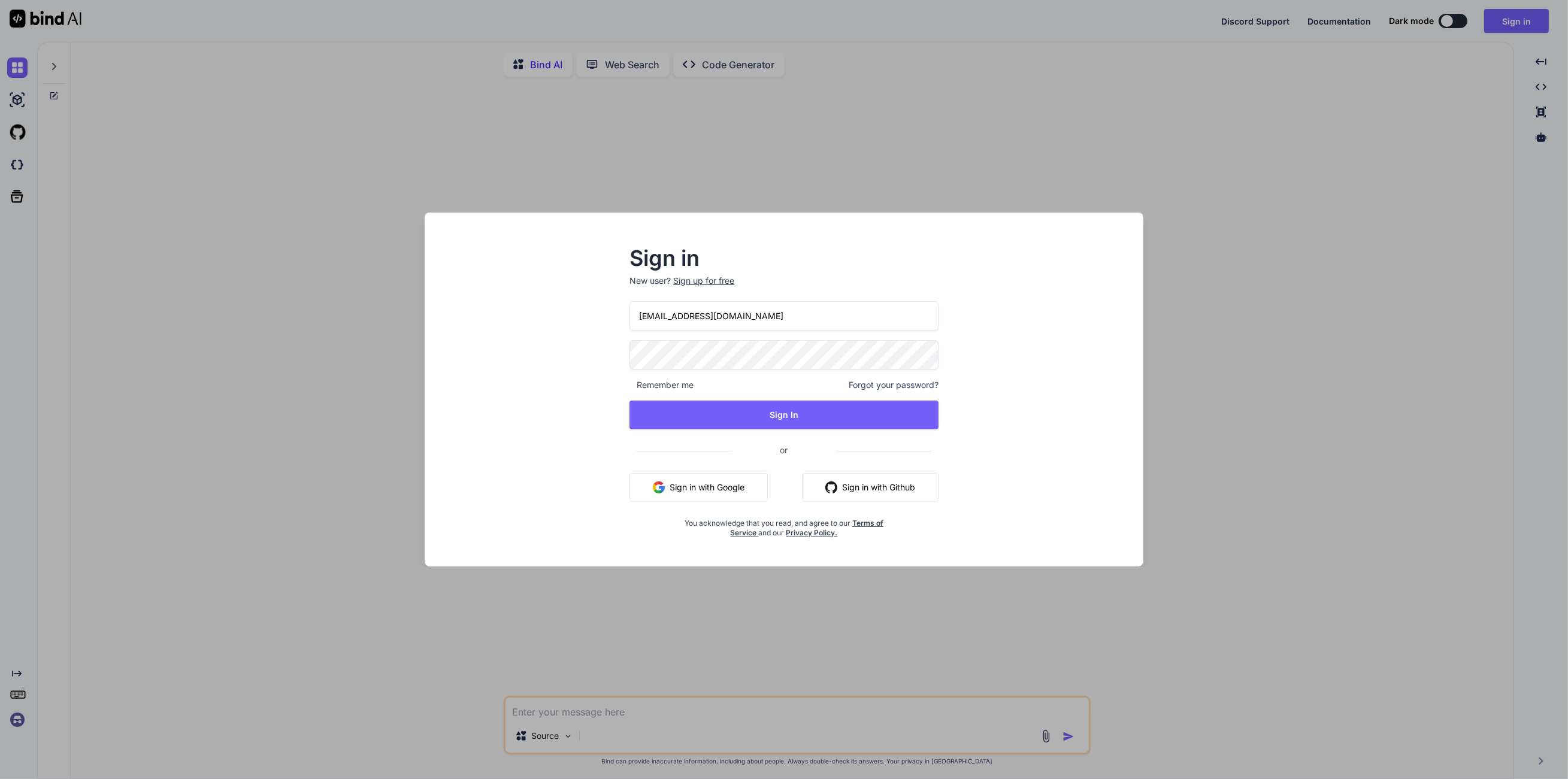
click at [664, 379] on span "Remember me" at bounding box center [662, 386] width 64 height 12
click at [259, 544] on div "Sign in New user? Sign up for free [EMAIL_ADDRESS][DOMAIN_NAME] Remember me For…" at bounding box center [784, 389] width 1568 height 779
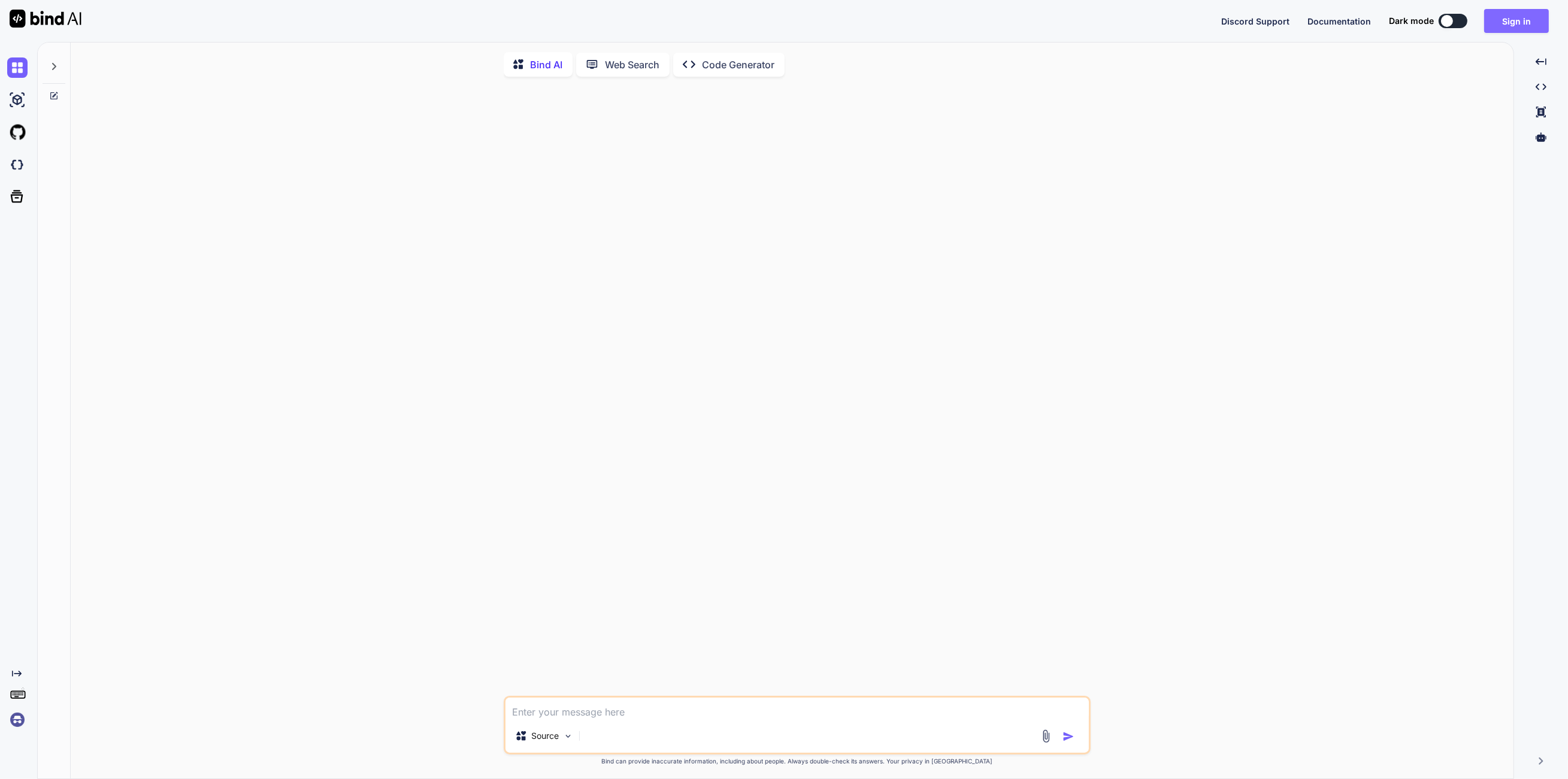
click at [1529, 18] on button "Sign in" at bounding box center [1516, 20] width 64 height 24
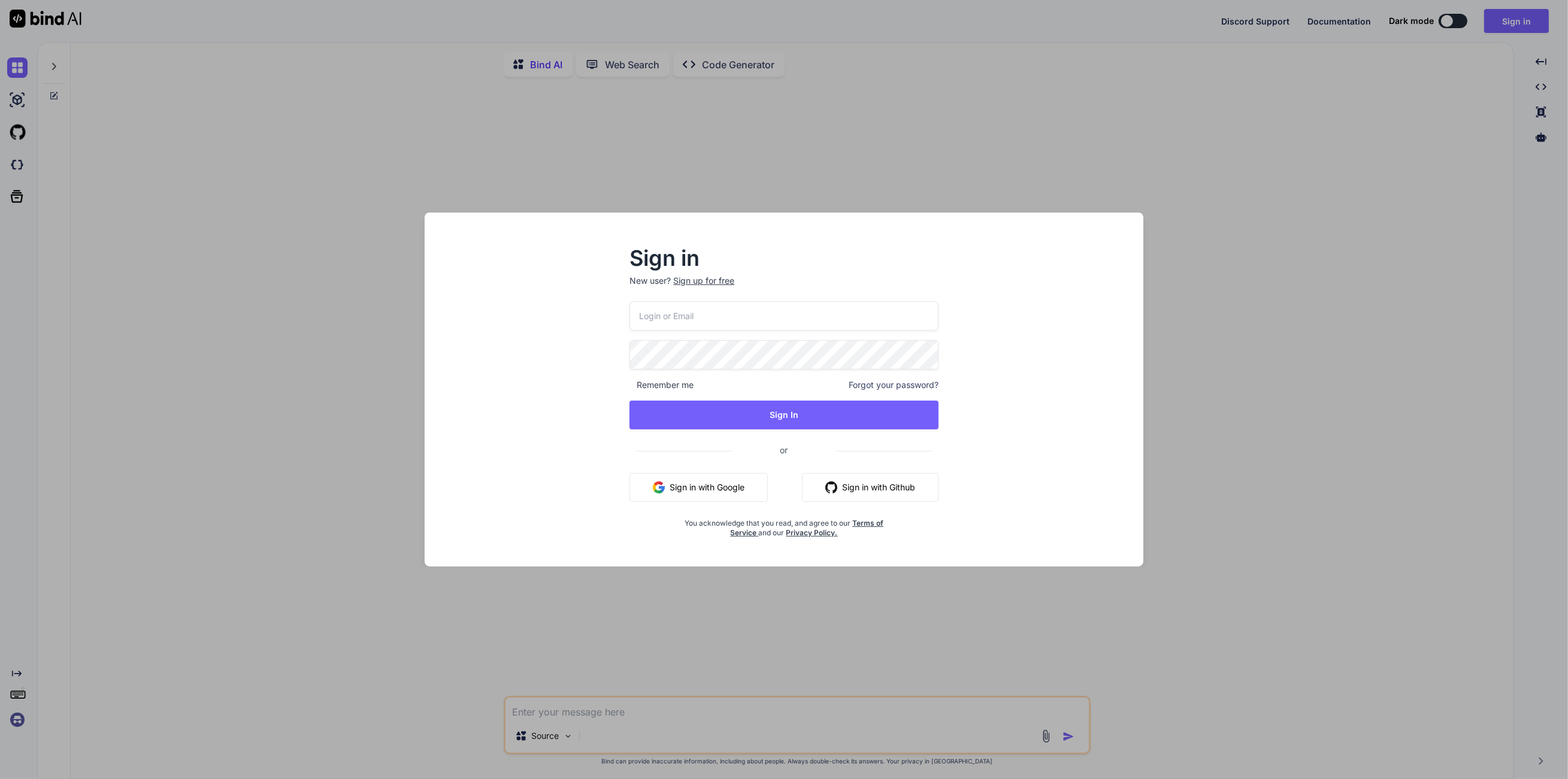
type input "[EMAIL_ADDRESS][DOMAIN_NAME]"
click at [666, 386] on span "Remember me" at bounding box center [662, 386] width 64 height 12
click at [702, 413] on button "Sign In" at bounding box center [784, 415] width 309 height 29
click at [806, 413] on button "Sign In" at bounding box center [784, 415] width 309 height 29
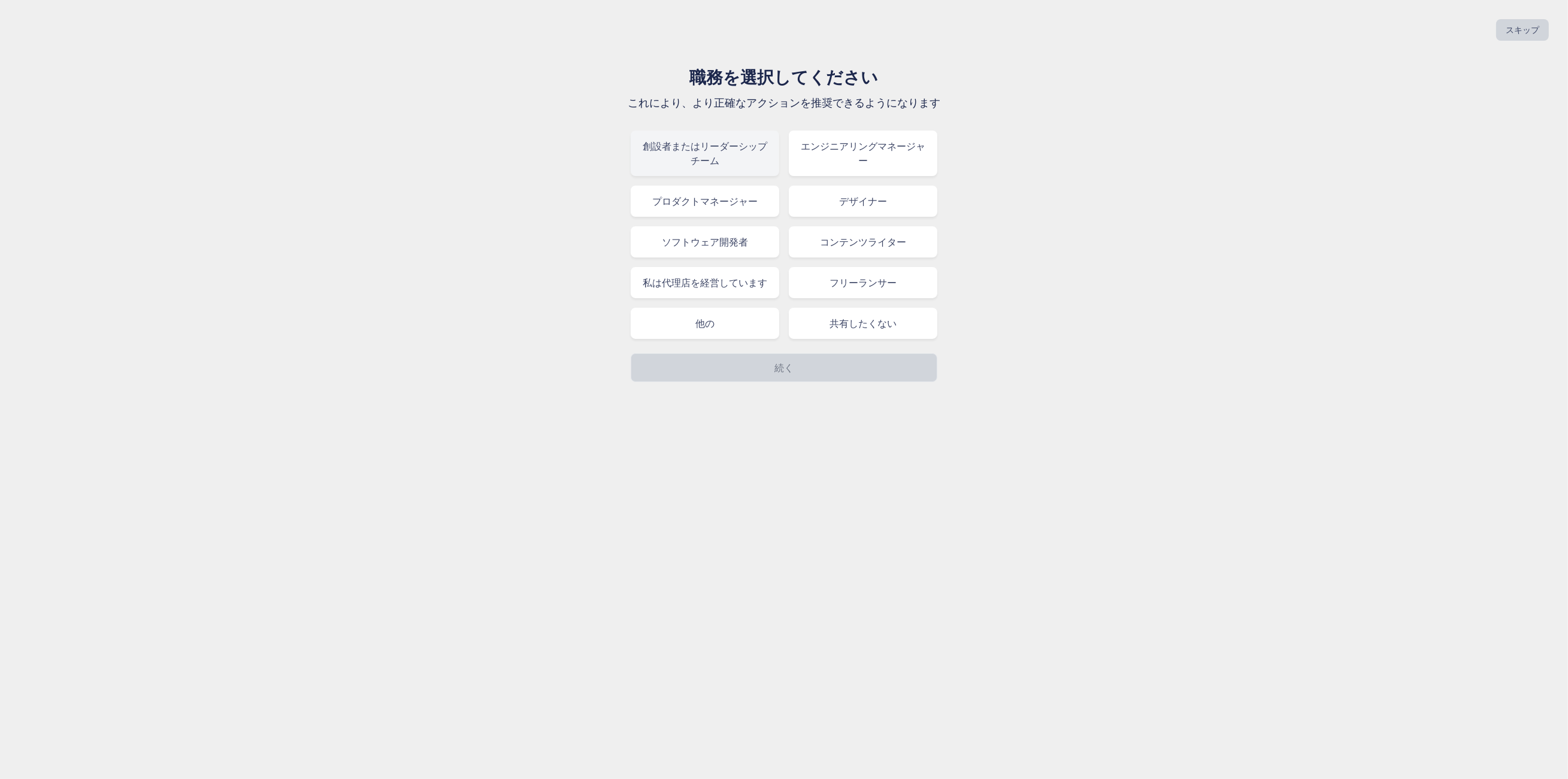
click at [706, 161] on font "創設者またはリーダーシップチーム" at bounding box center [704, 154] width 124 height 26
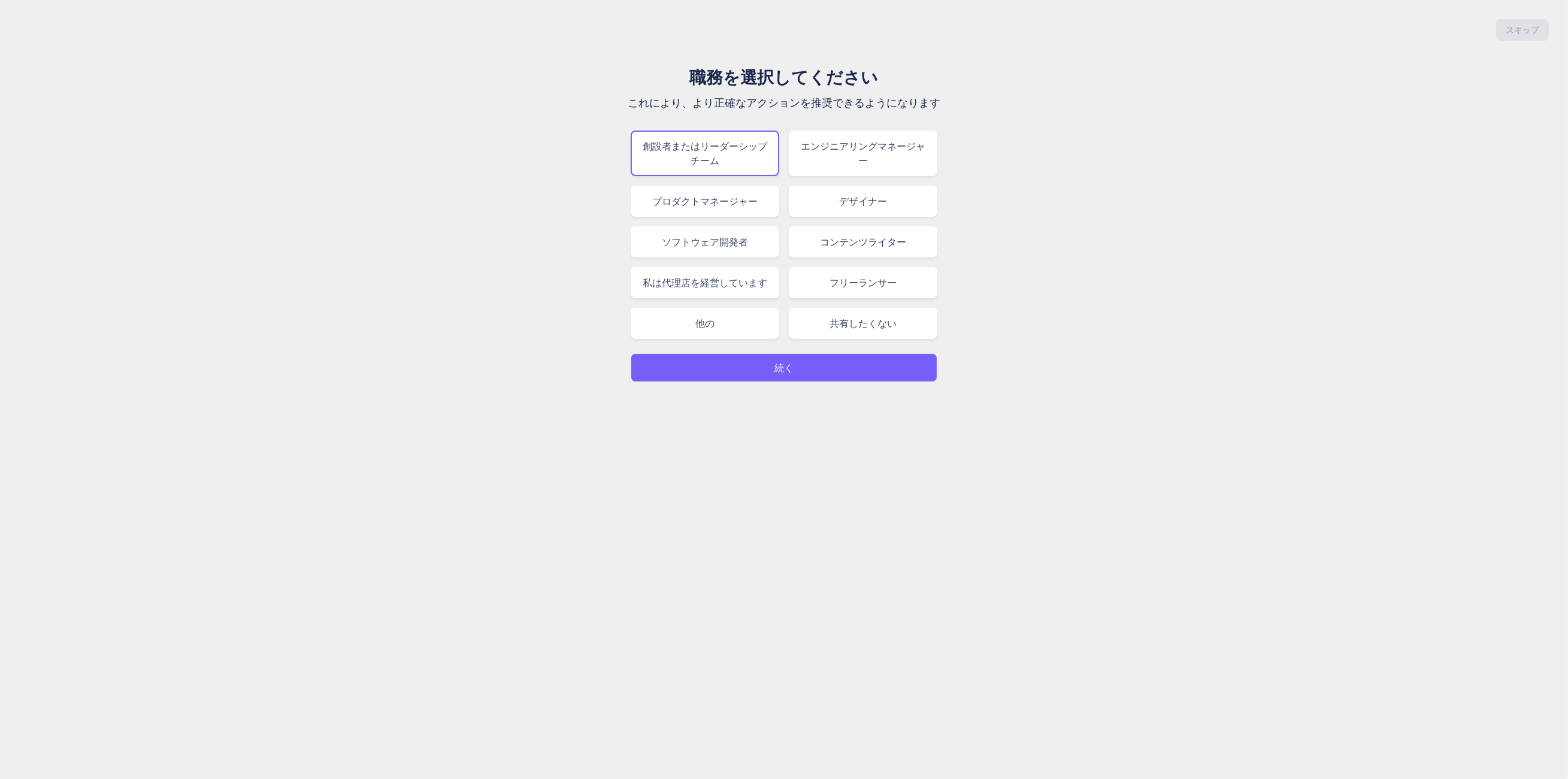
click at [775, 377] on button "続く" at bounding box center [784, 368] width 307 height 29
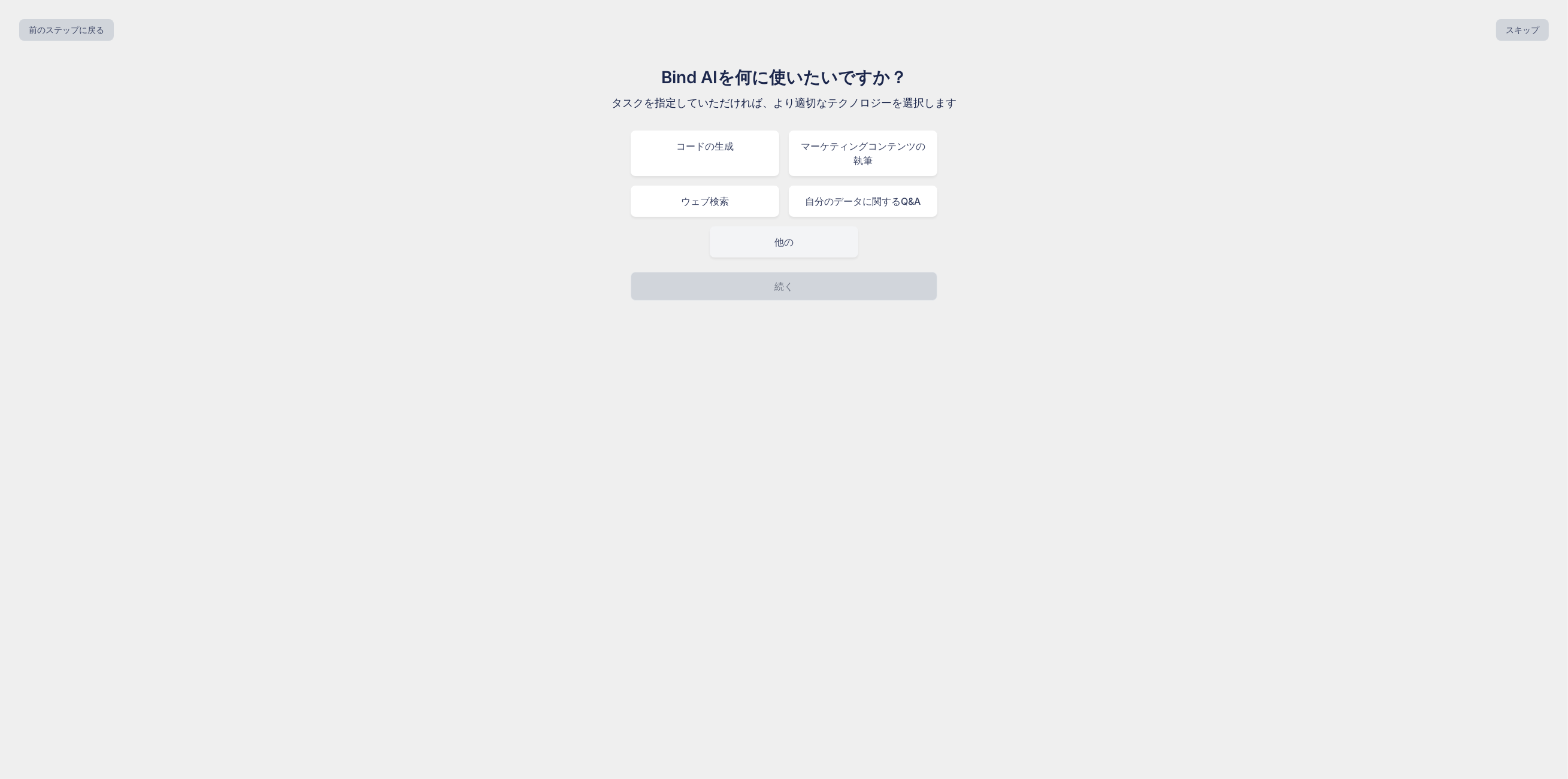
click at [786, 244] on font "他の" at bounding box center [784, 242] width 19 height 12
click at [806, 282] on button "続く" at bounding box center [784, 286] width 307 height 29
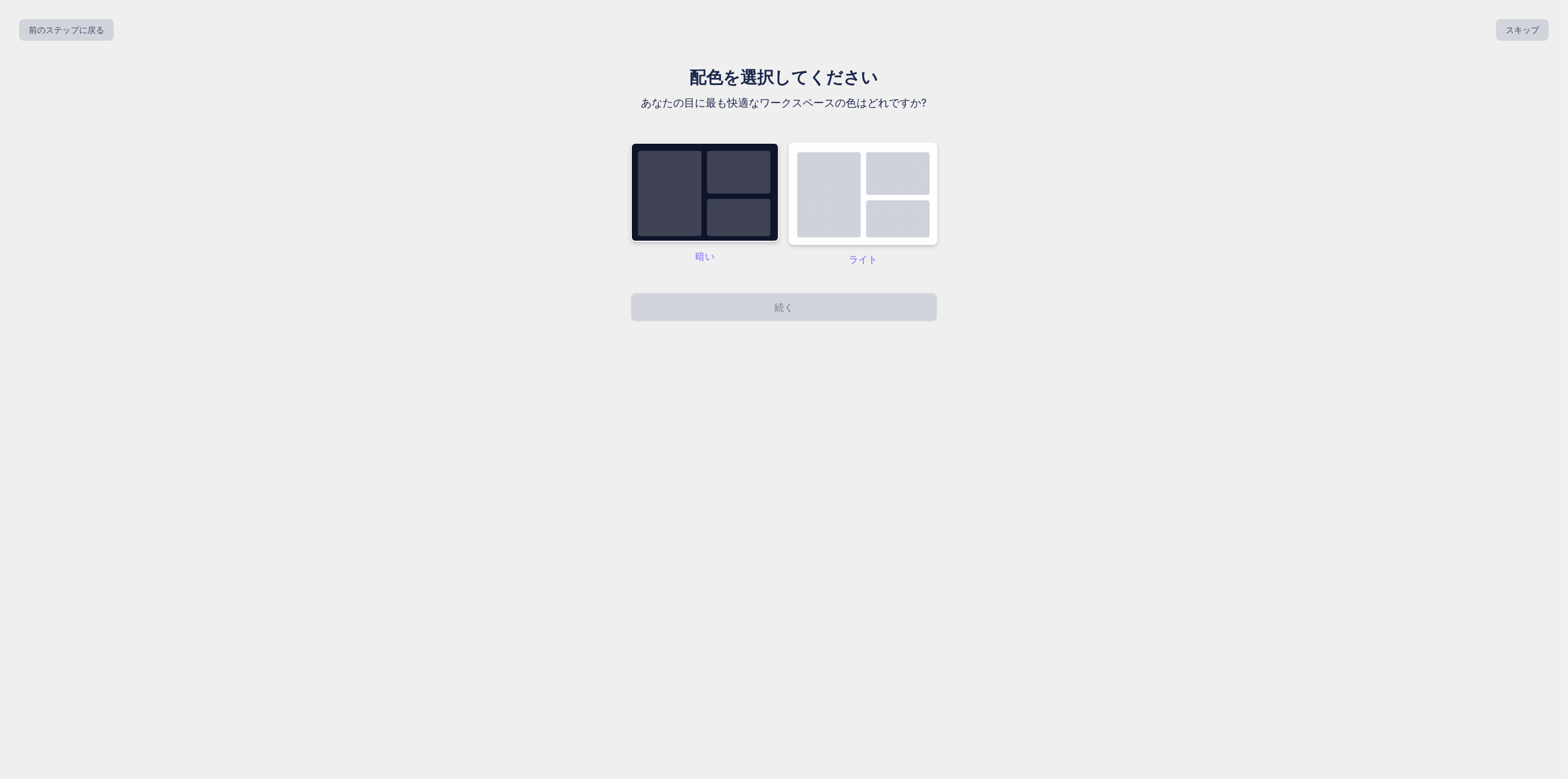
click at [699, 217] on img at bounding box center [705, 192] width 148 height 100
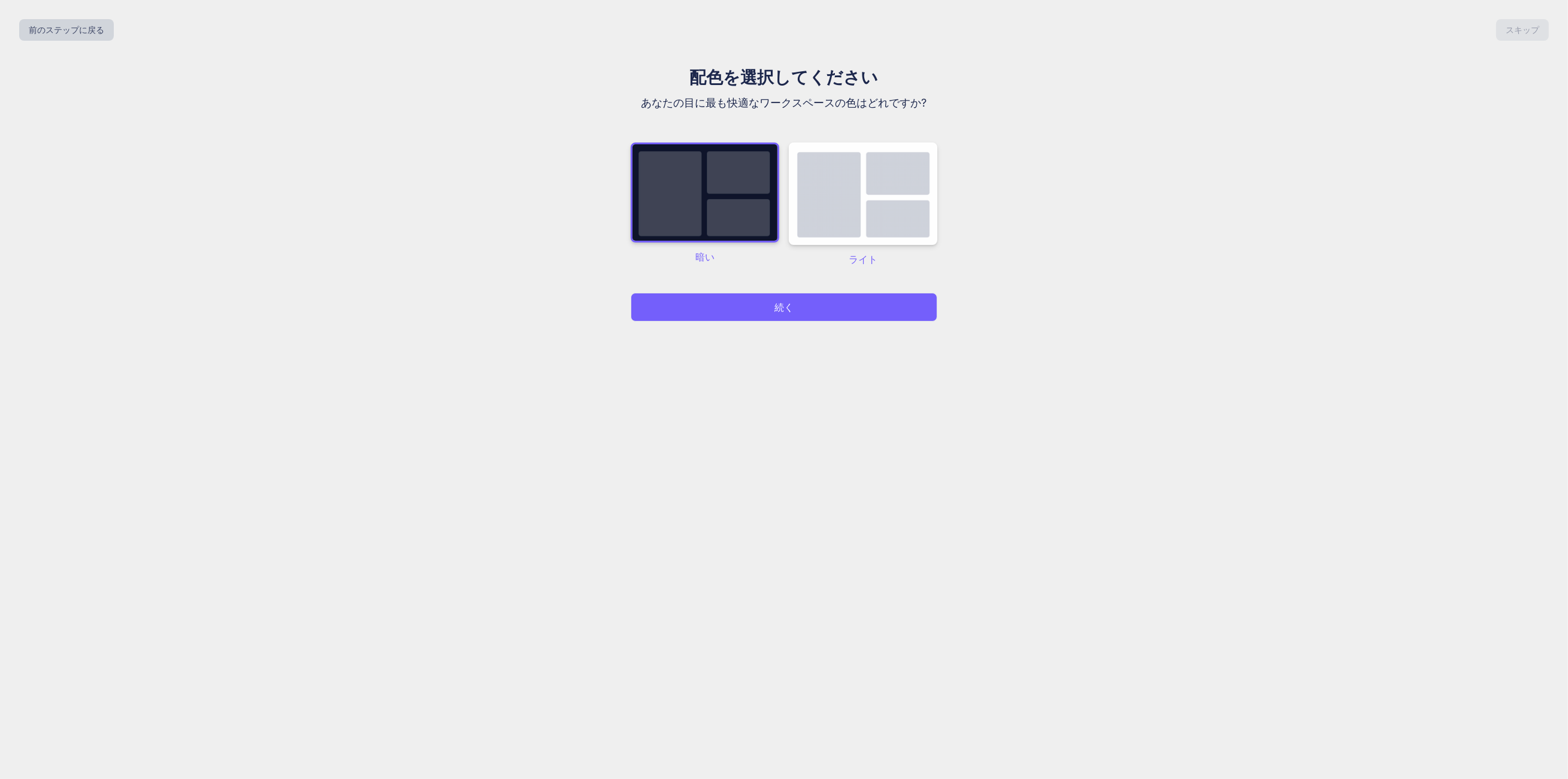
click at [717, 300] on button "続く" at bounding box center [784, 307] width 307 height 29
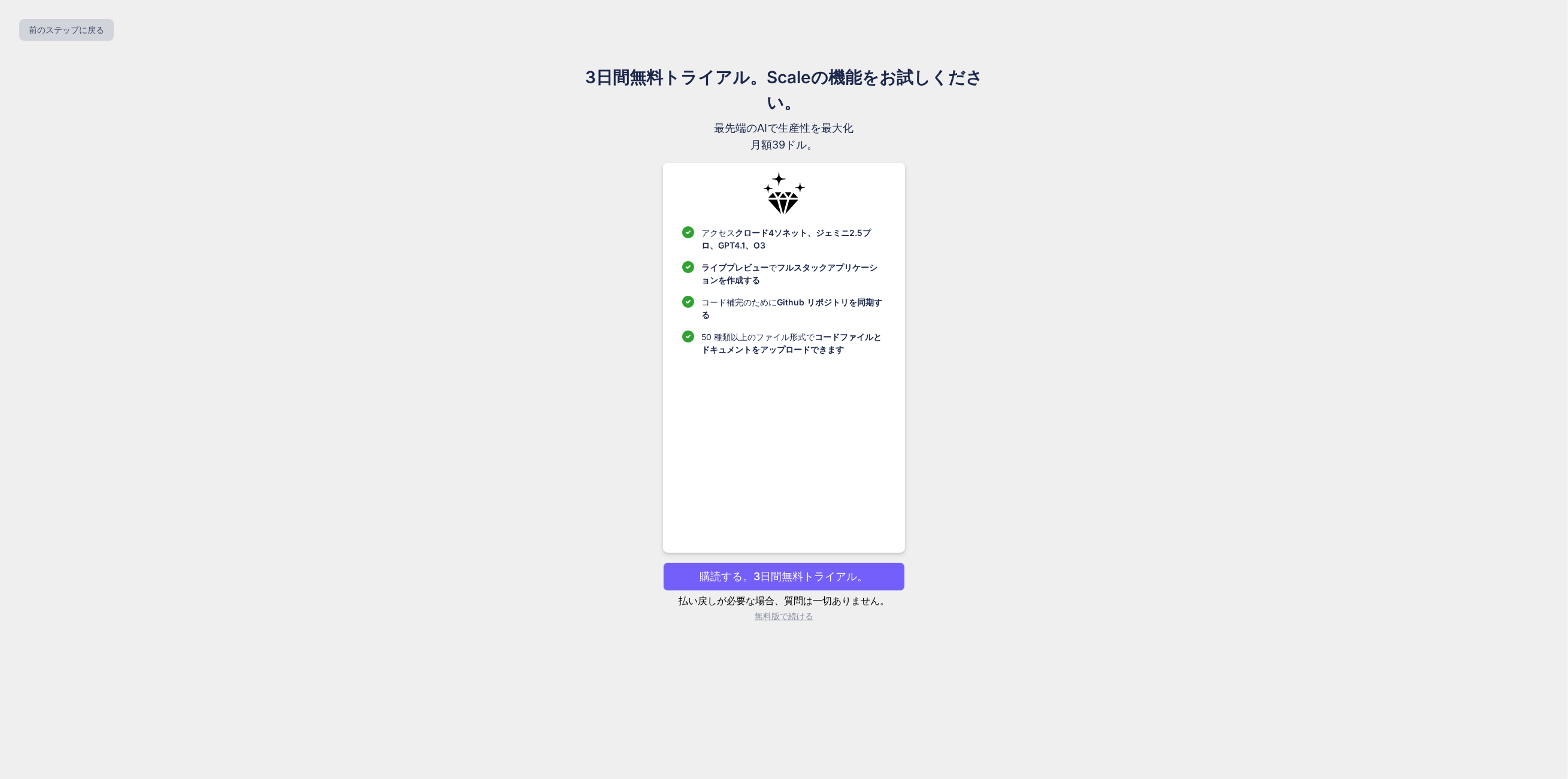
click at [774, 618] on font "無料版で続ける" at bounding box center [784, 616] width 59 height 11
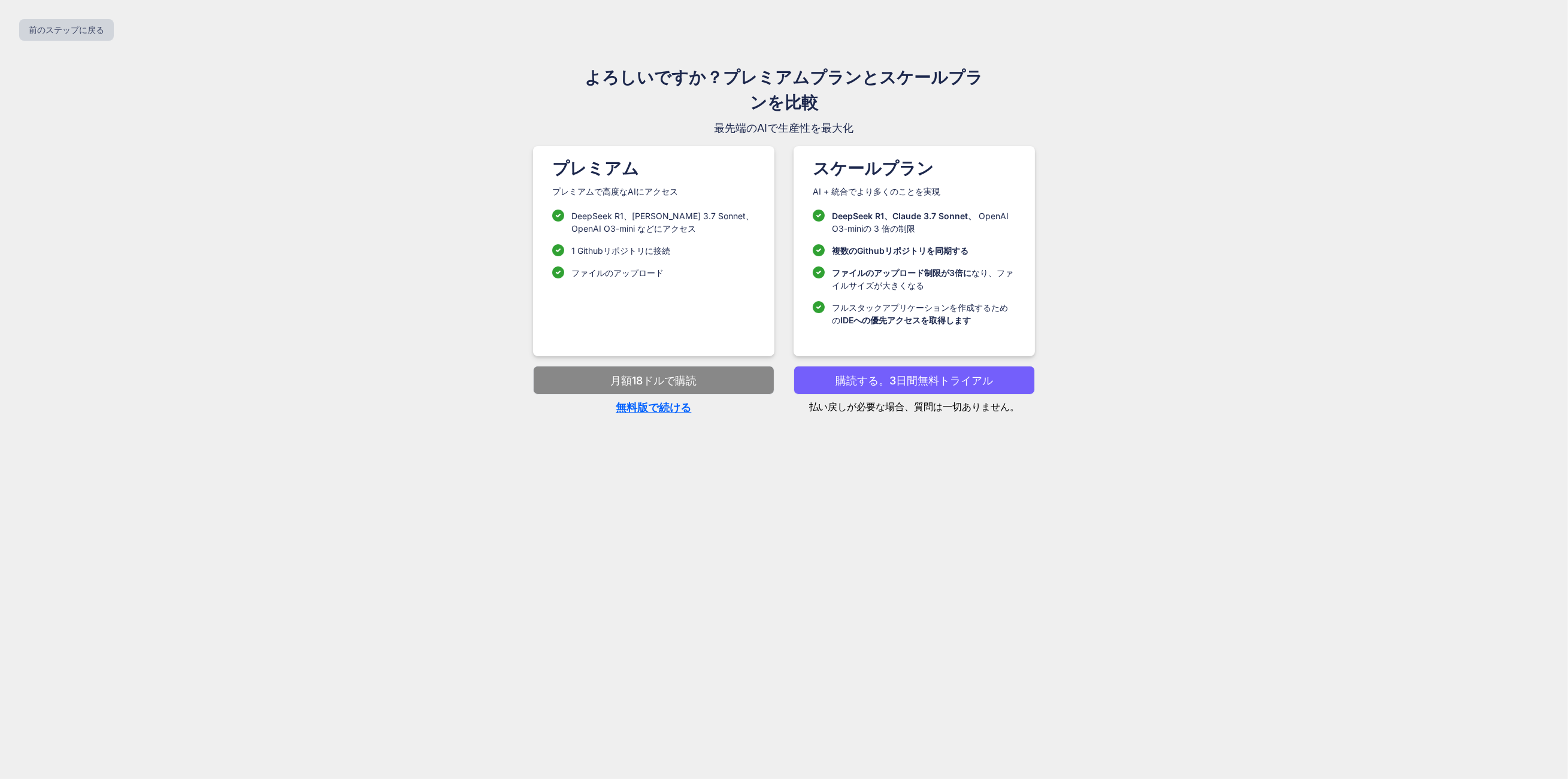
click at [658, 405] on font "無料版で続ける" at bounding box center [654, 408] width 76 height 12
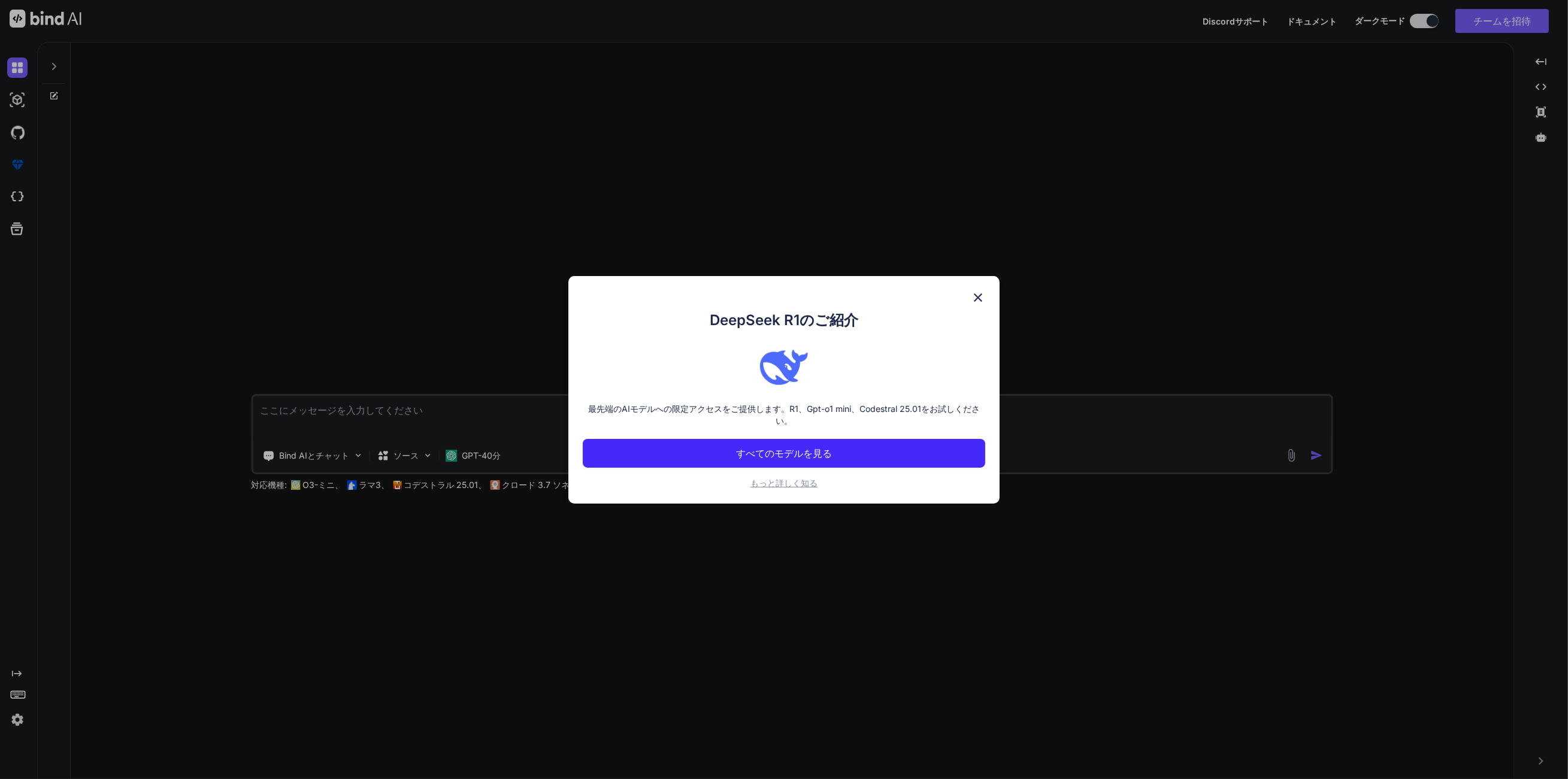
click at [781, 484] on font "もっと詳しく知る" at bounding box center [784, 483] width 67 height 11
click at [921, 439] on button "すべてのモデルを見る" at bounding box center [784, 453] width 402 height 29
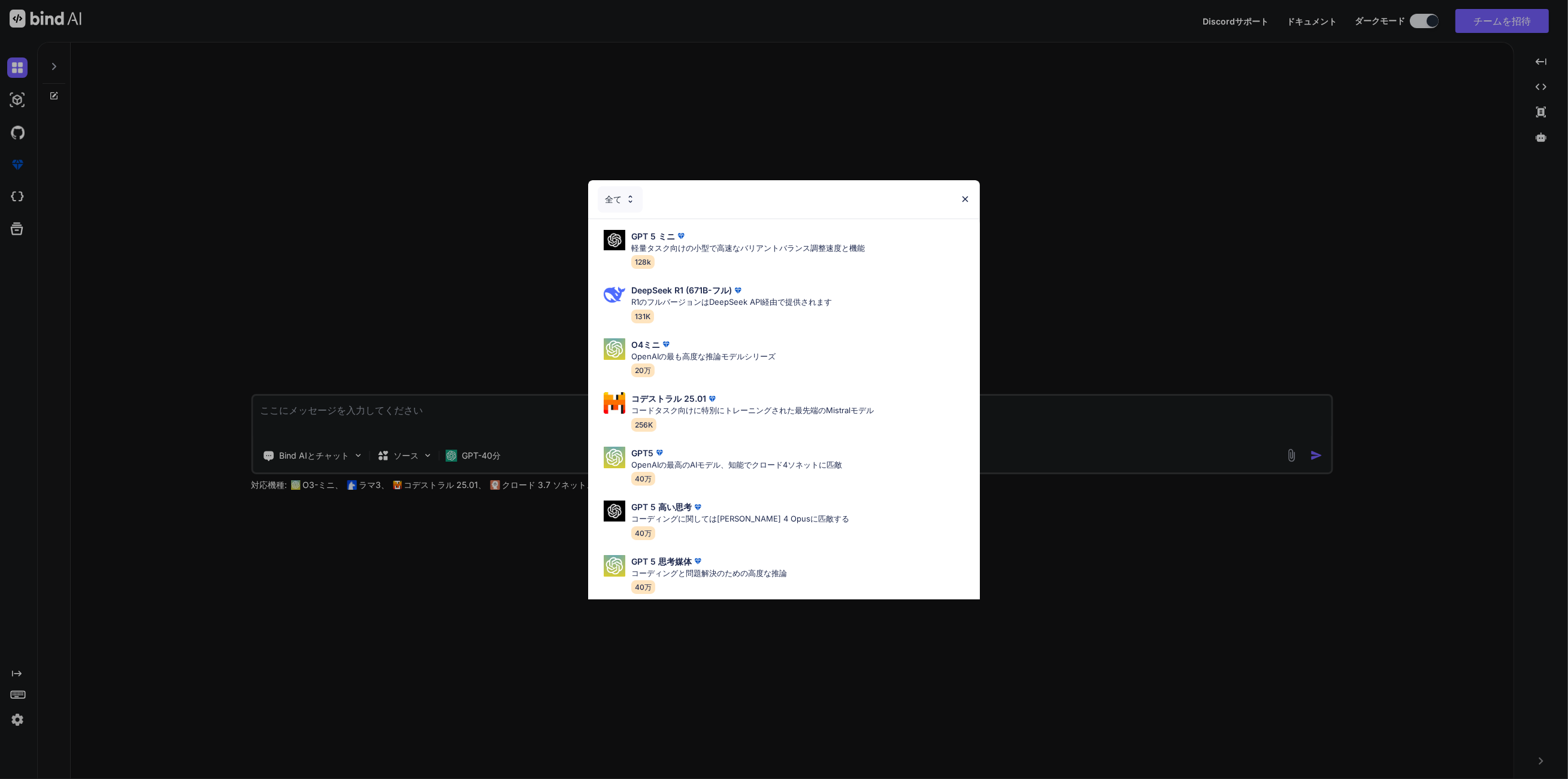
click at [1111, 372] on div "全て GPT 5 ミニ 軽量タスク向けの小型で高速なバリアントバランス調整速度と機能 128k DeepSeek R1 (671B-フル) R1のフルバージョ…" at bounding box center [784, 389] width 1568 height 779
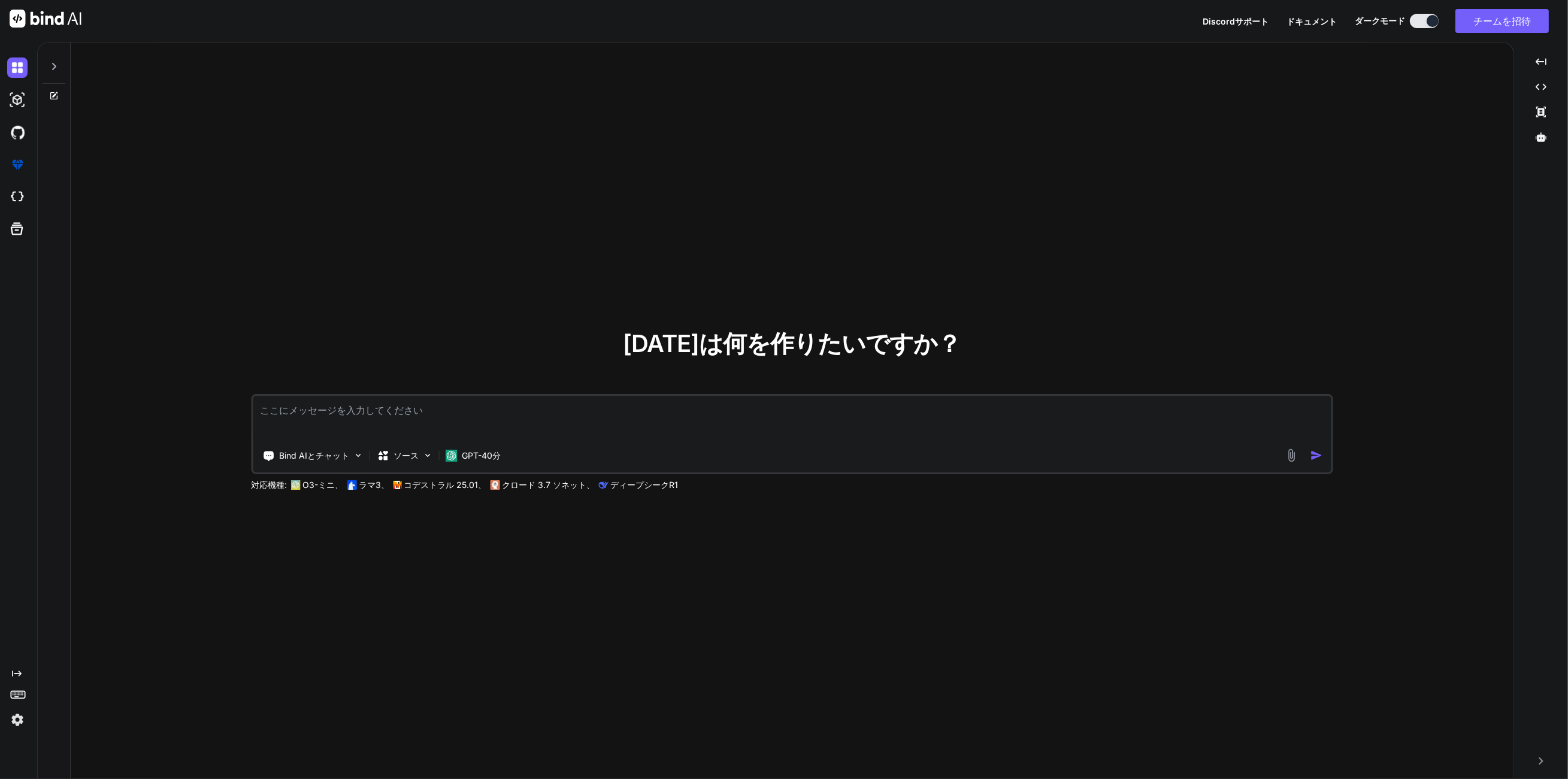
click at [19, 672] on icon "Created with Pixso." at bounding box center [17, 673] width 10 height 10
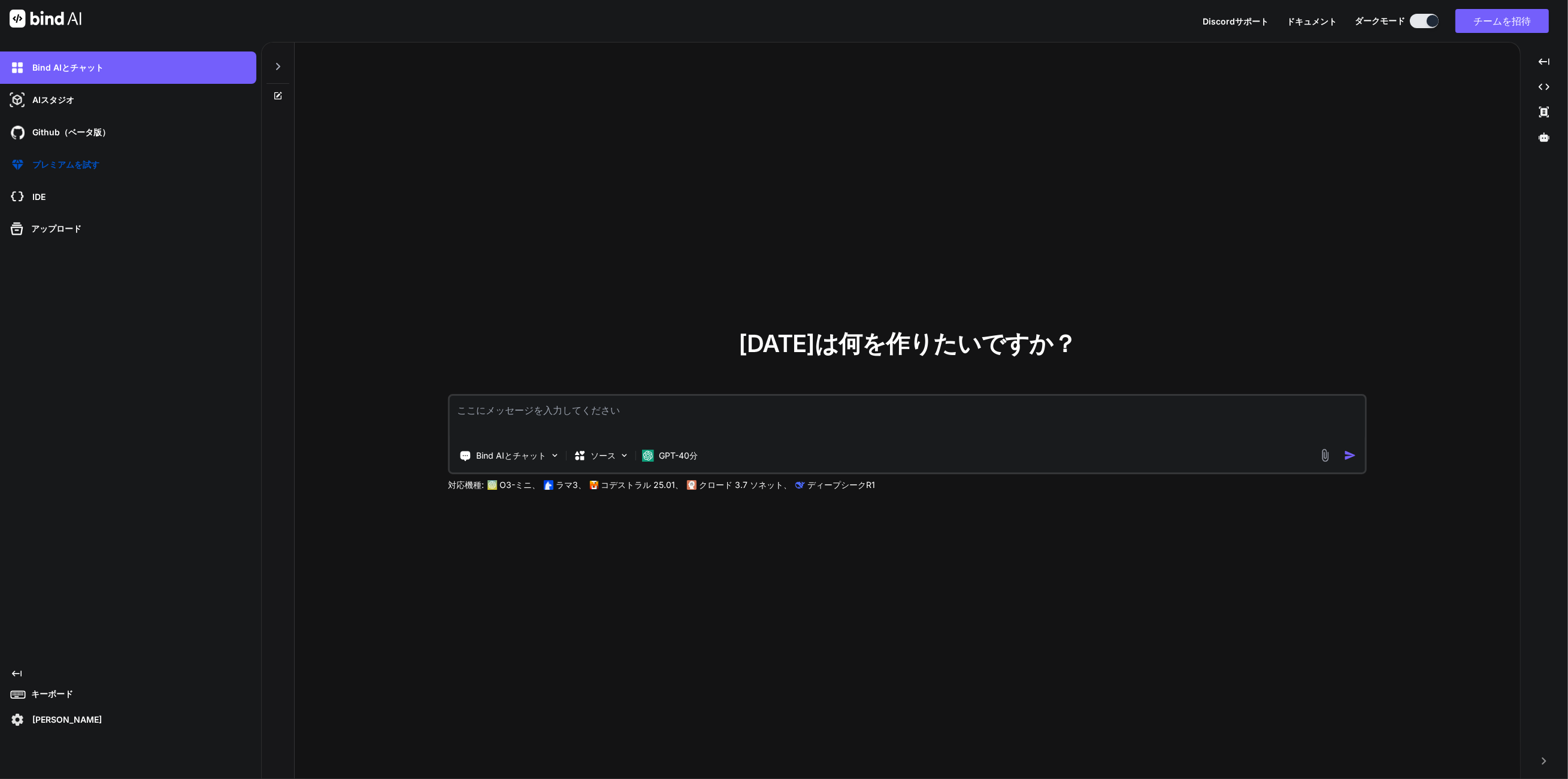
click at [46, 722] on font "[PERSON_NAME]" at bounding box center [67, 720] width 70 height 11
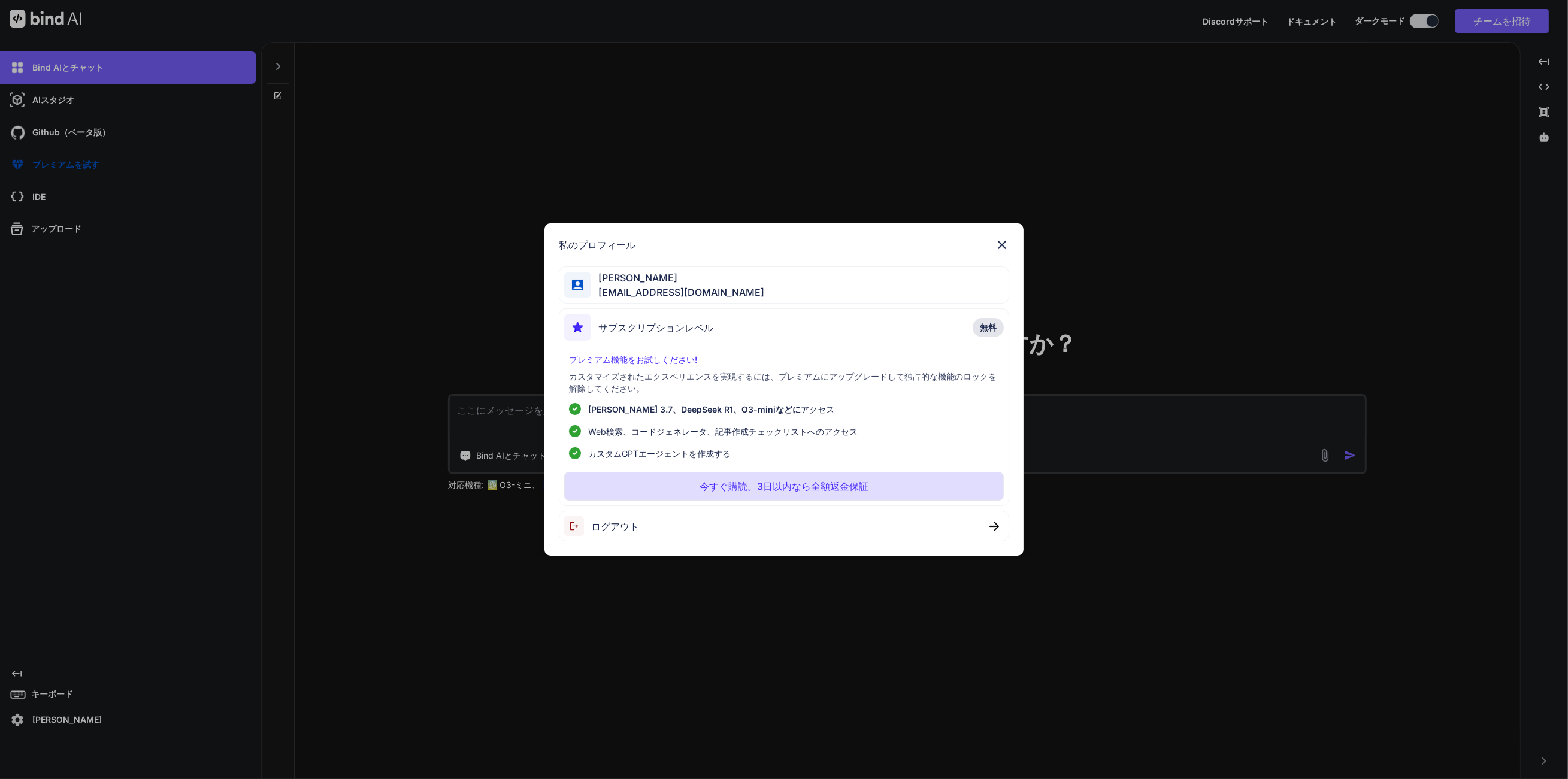
click at [632, 284] on span "[PERSON_NAME]" at bounding box center [678, 278] width 173 height 14
click at [1308, 173] on div "私のプロフィール [PERSON_NAME] [EMAIL_ADDRESS][DOMAIN_NAME] サブスクリプションレベル 無料 プレミアム機能をお試し…" at bounding box center [784, 389] width 1568 height 779
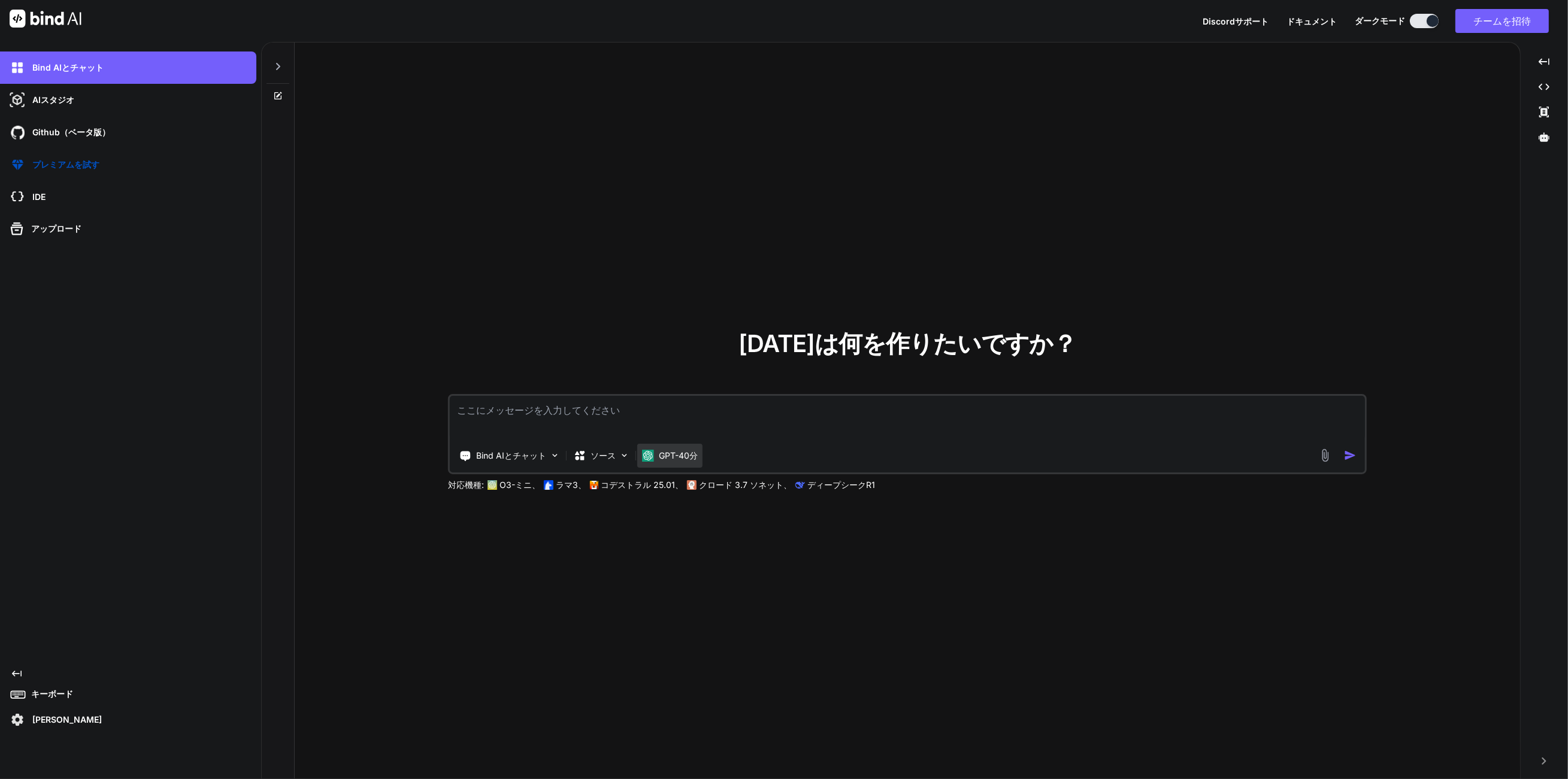
click at [657, 465] on div "GPT-40分" at bounding box center [670, 455] width 65 height 24
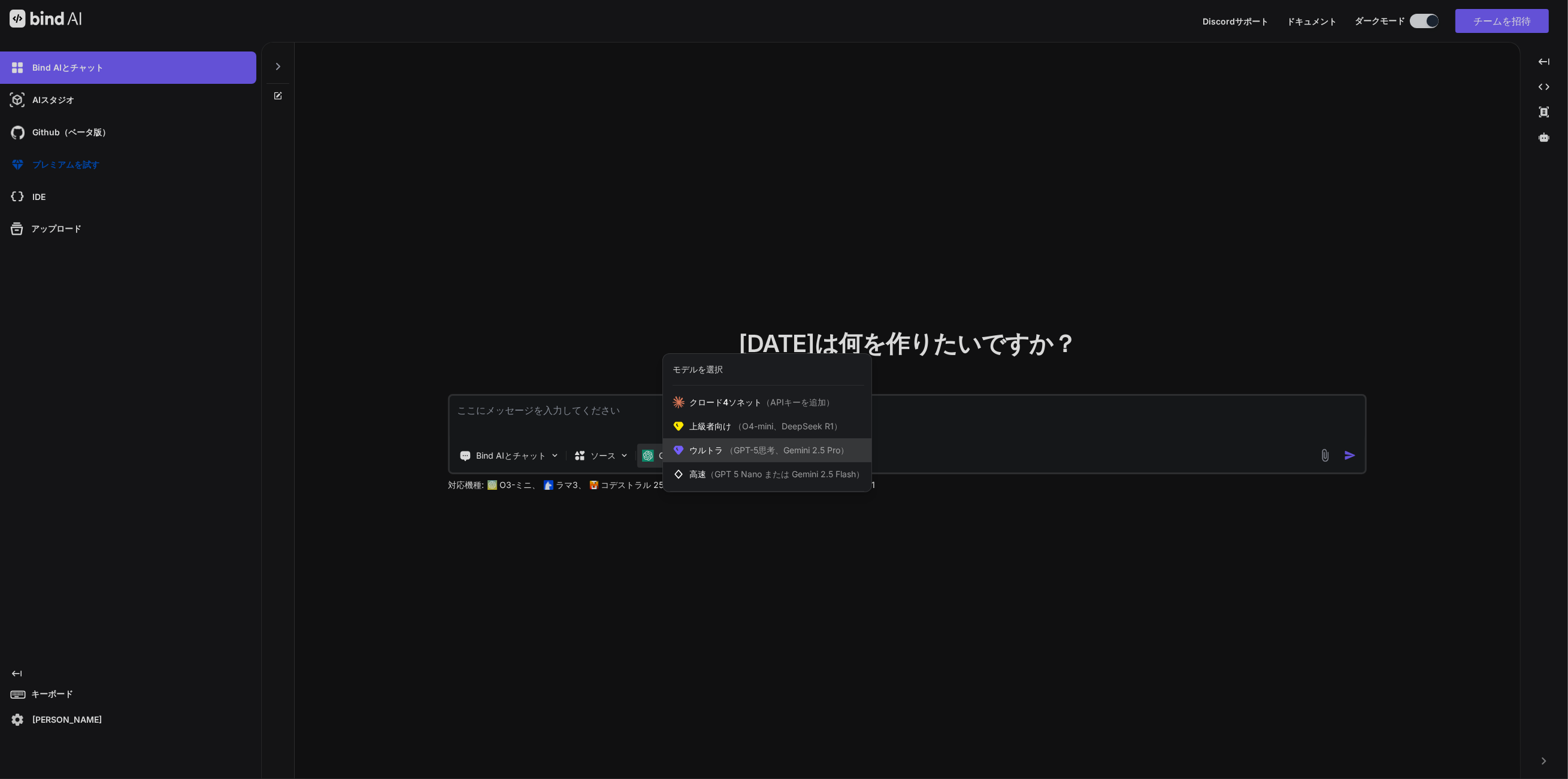
click at [724, 453] on span "（GPT-5思考、Gemini 2.5 Pro）" at bounding box center [785, 450] width 126 height 11
